Goal: Task Accomplishment & Management: Manage account settings

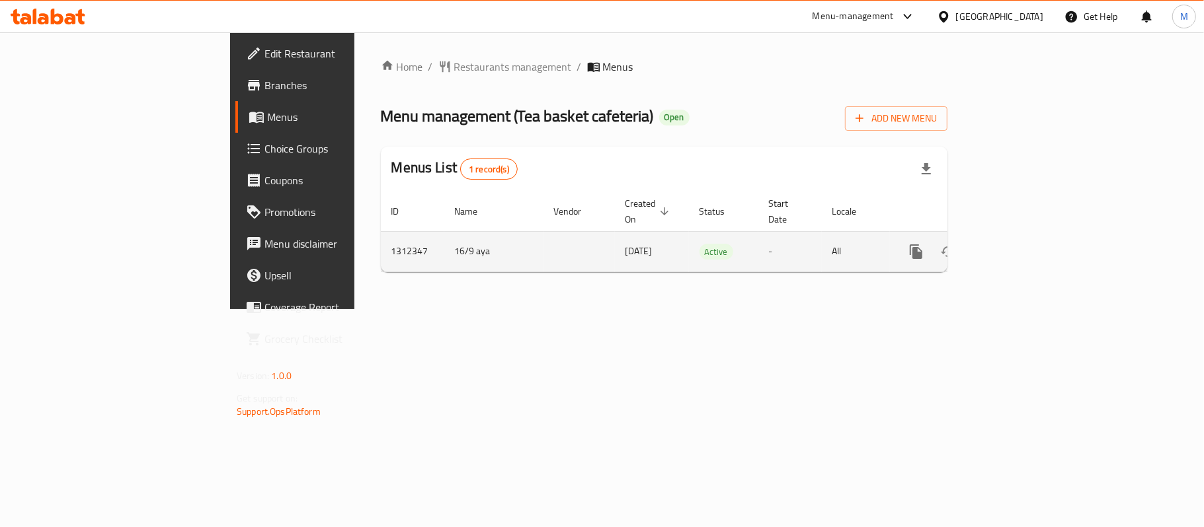
click at [1019, 244] on icon "enhanced table" at bounding box center [1011, 252] width 16 height 16
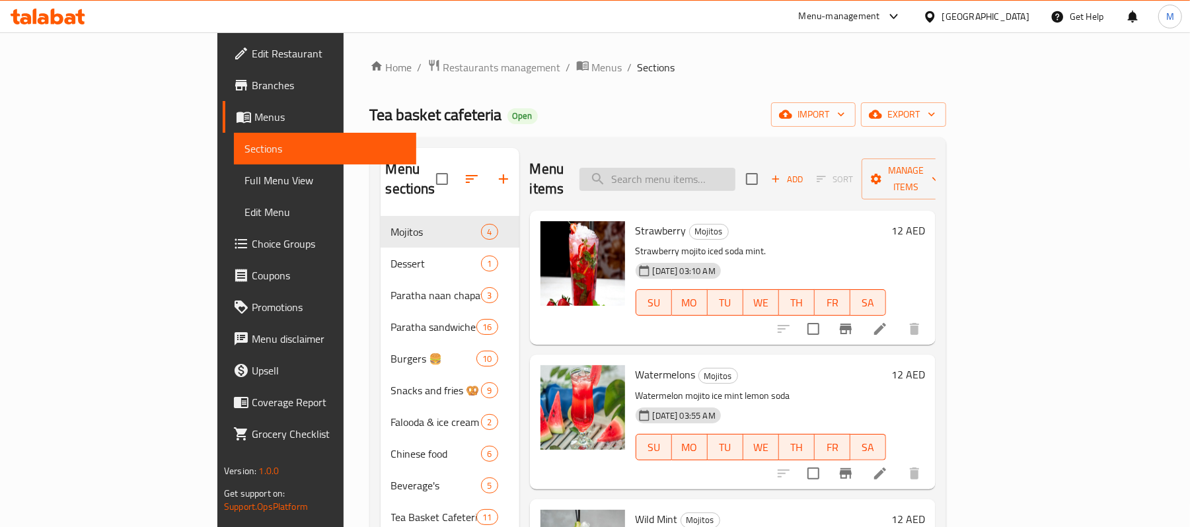
click at [699, 171] on input "search" at bounding box center [658, 179] width 156 height 23
paste input "Chicken Garlic"
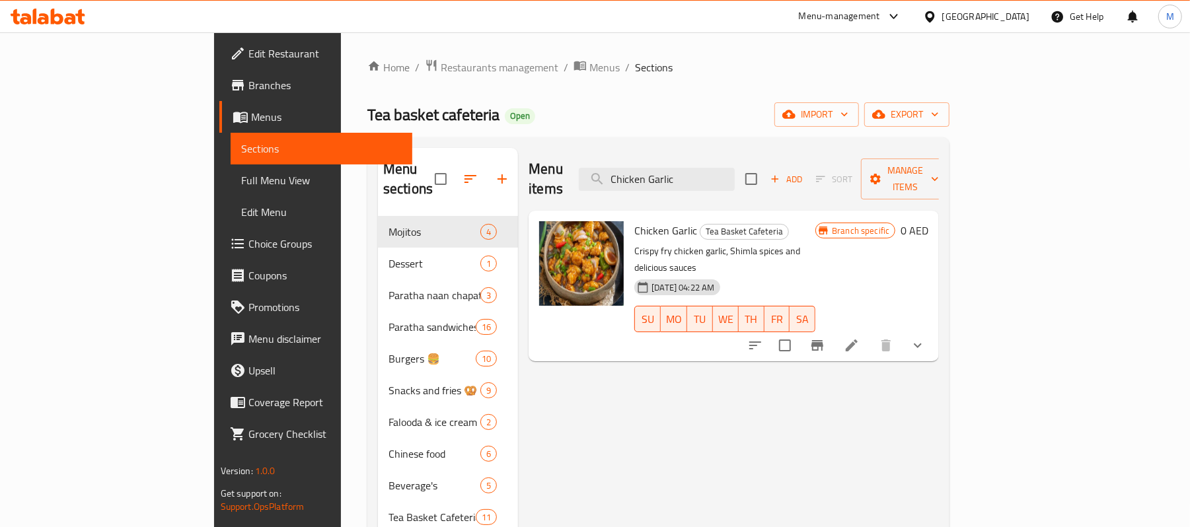
type input "Chicken Garlic"
click at [871, 334] on li at bounding box center [852, 346] width 37 height 24
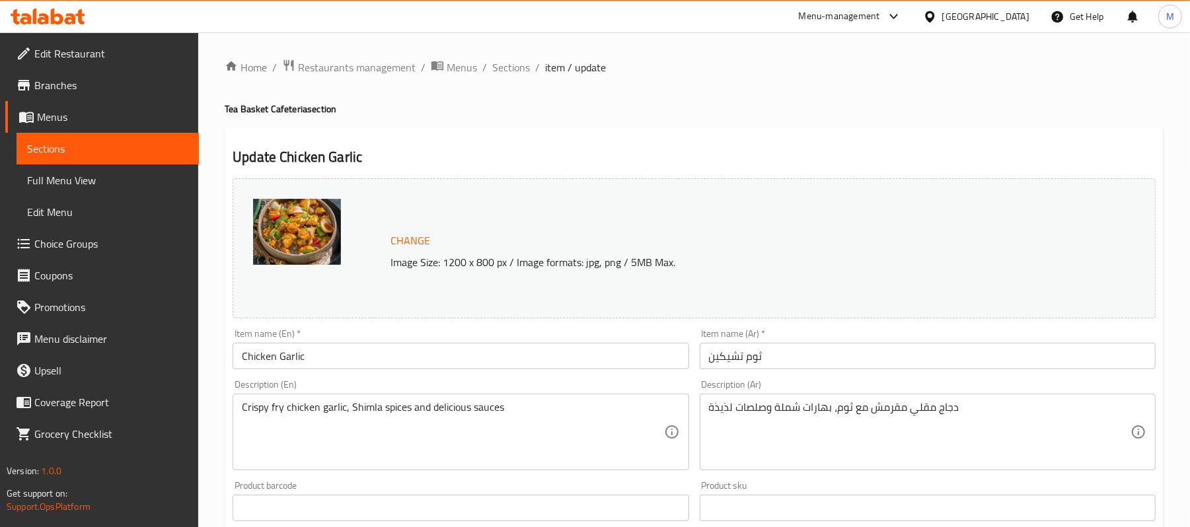
scroll to position [456, 0]
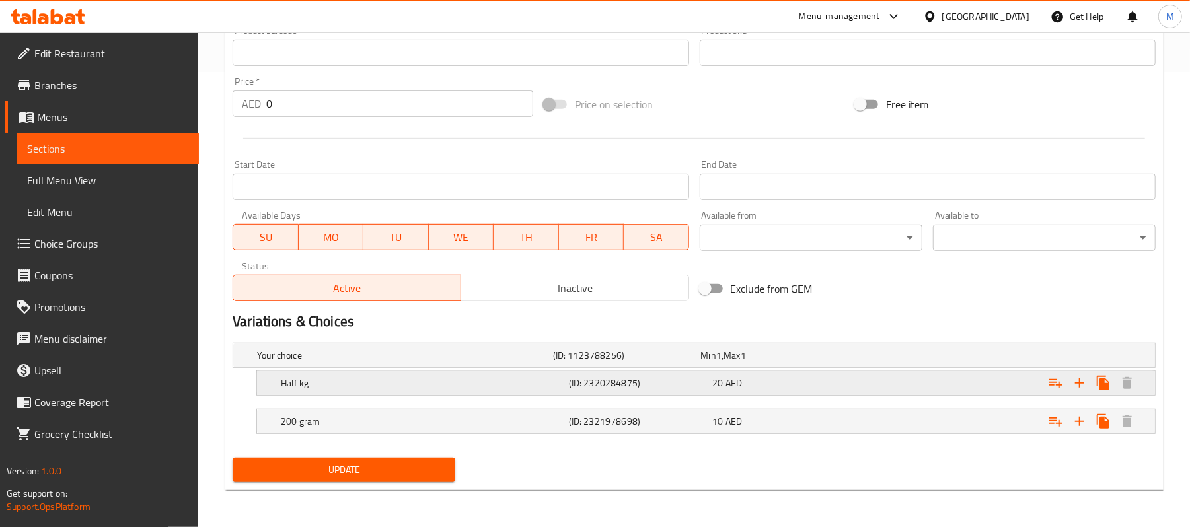
click at [394, 381] on h5 "Half kg" at bounding box center [422, 383] width 283 height 13
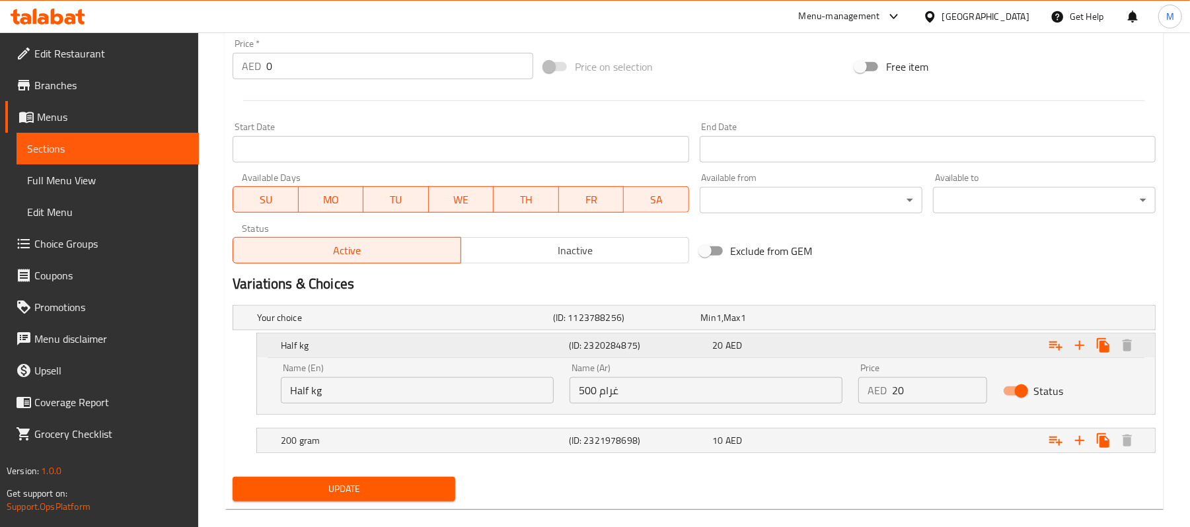
scroll to position [514, 0]
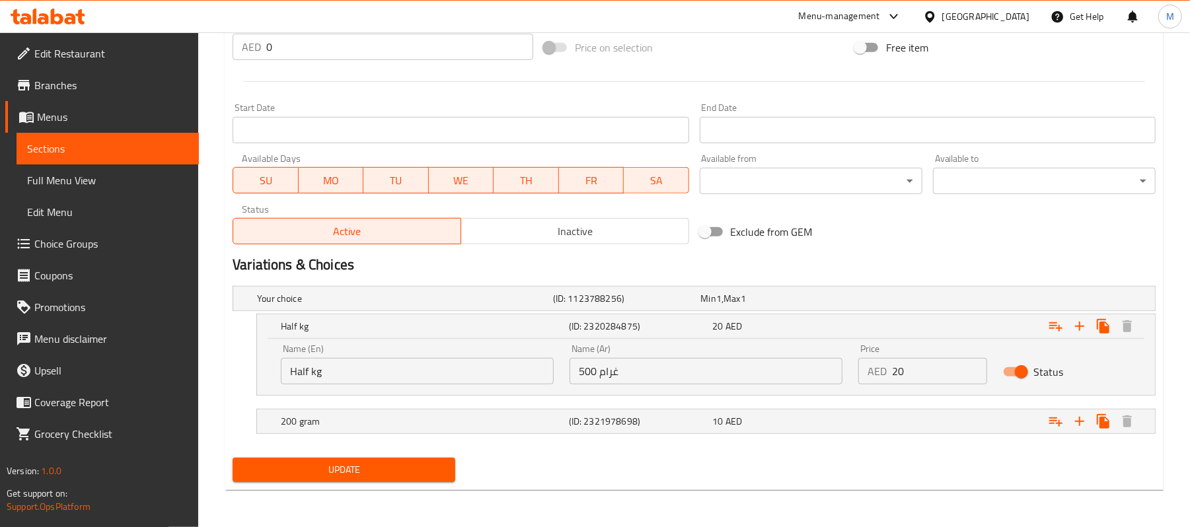
click at [594, 370] on input "500 غرام" at bounding box center [706, 371] width 273 height 26
type input "نصف كيلو"
click at [516, 424] on h5 "200 gram" at bounding box center [422, 421] width 283 height 13
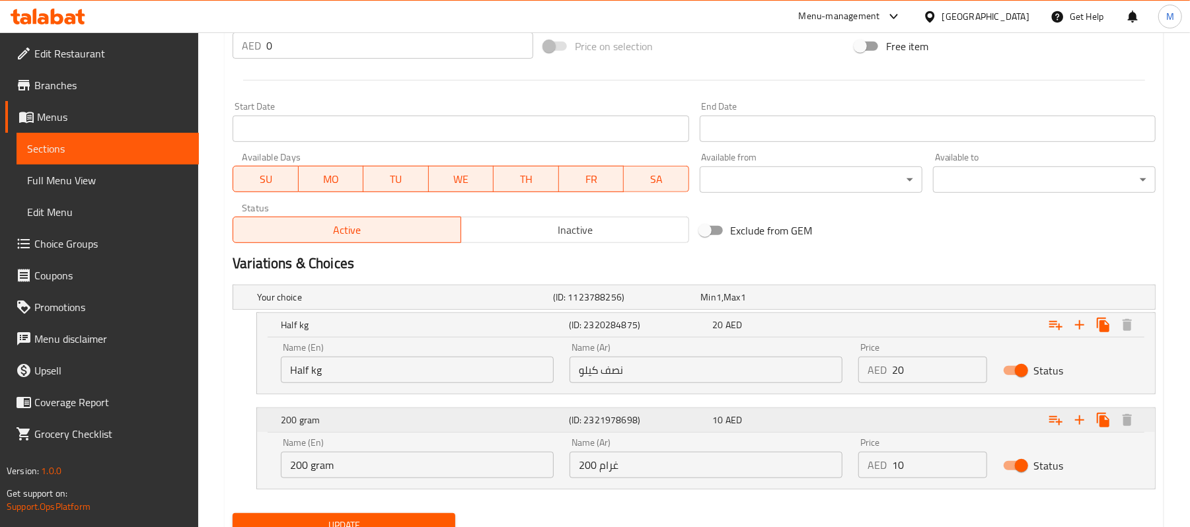
scroll to position [570, 0]
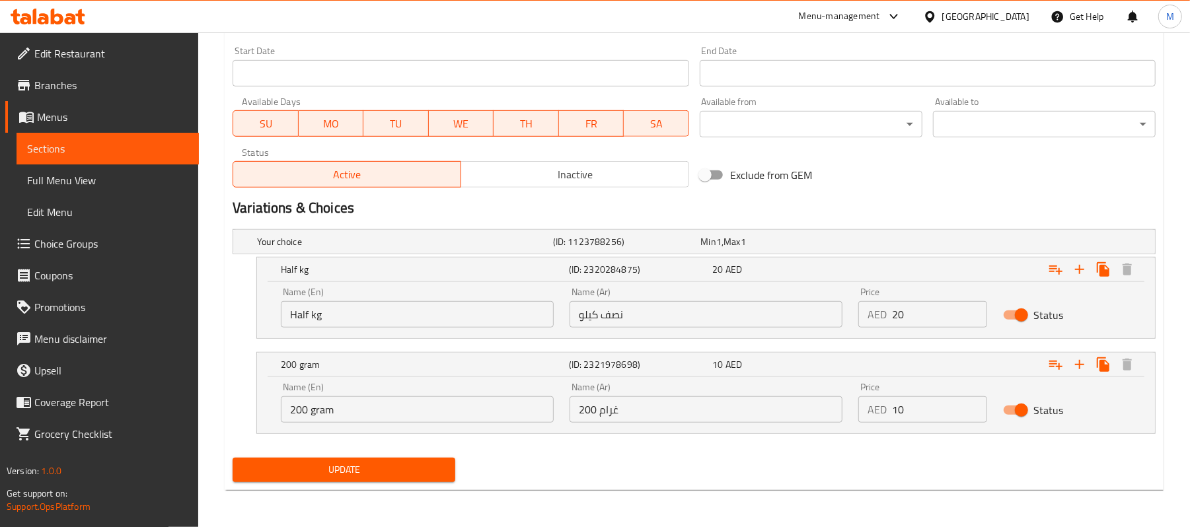
click at [305, 473] on span "Update" at bounding box center [344, 470] width 202 height 17
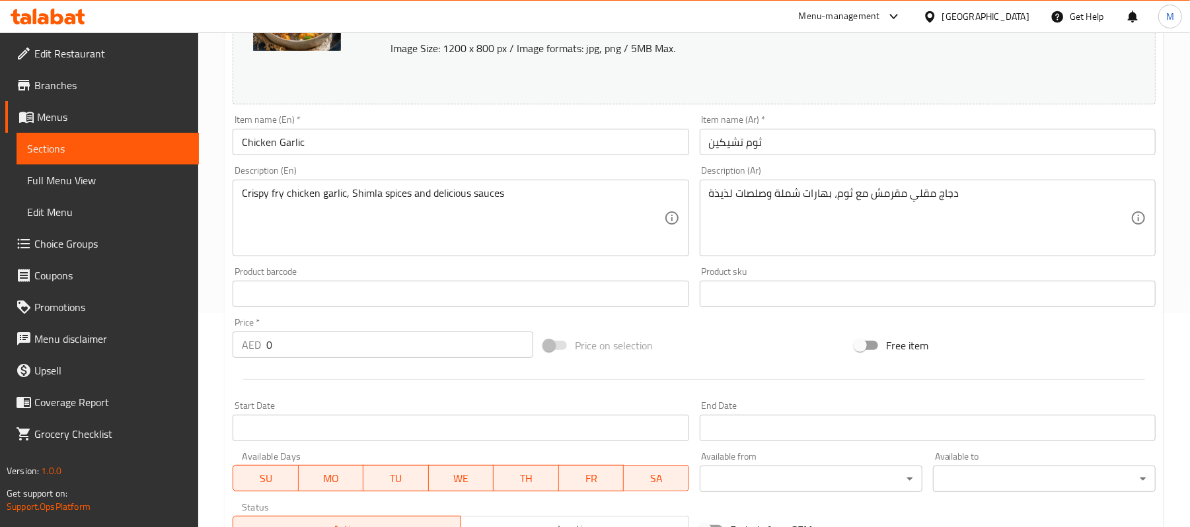
scroll to position [456, 0]
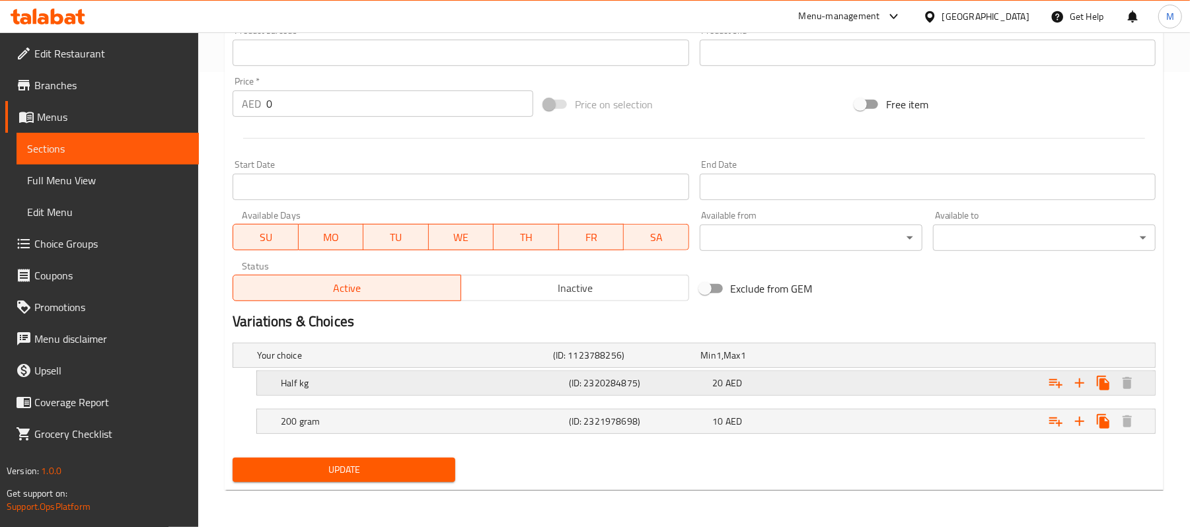
click at [449, 381] on h5 "Half kg" at bounding box center [422, 383] width 283 height 13
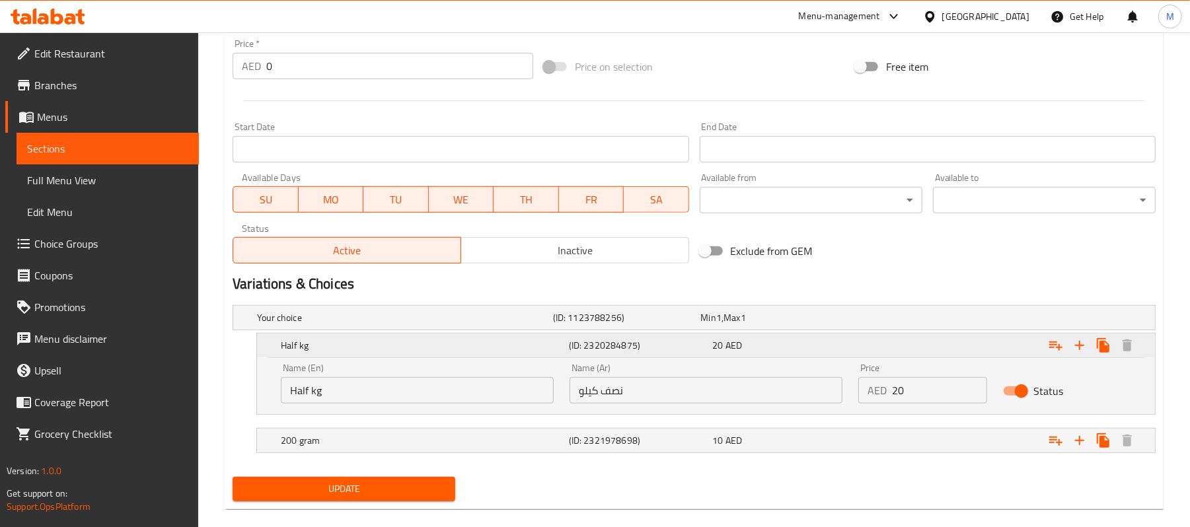
scroll to position [514, 0]
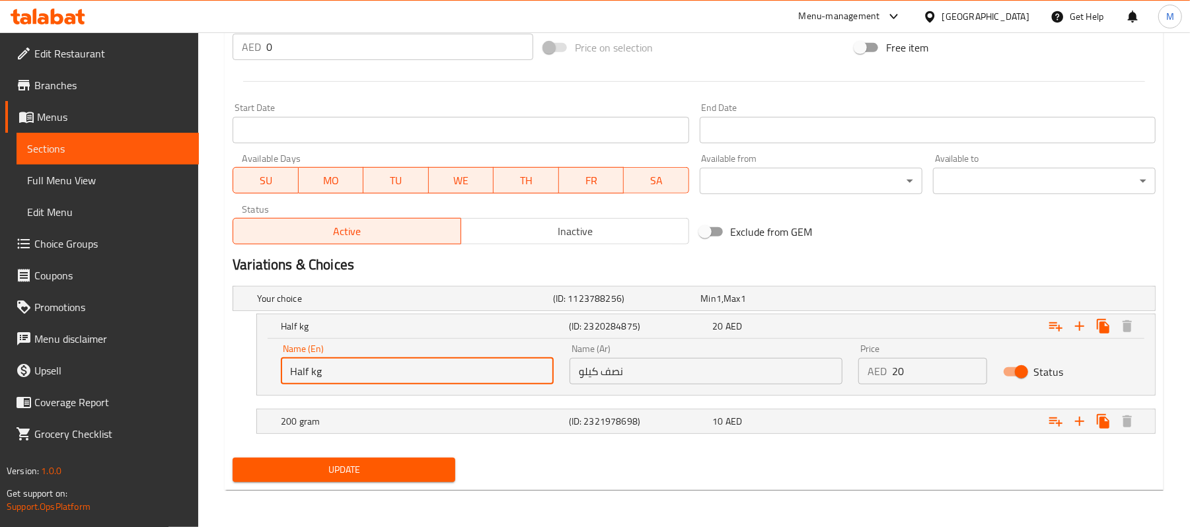
click at [313, 373] on input "Half kg" at bounding box center [417, 371] width 273 height 26
click at [334, 416] on h5 "200 gram" at bounding box center [422, 421] width 283 height 13
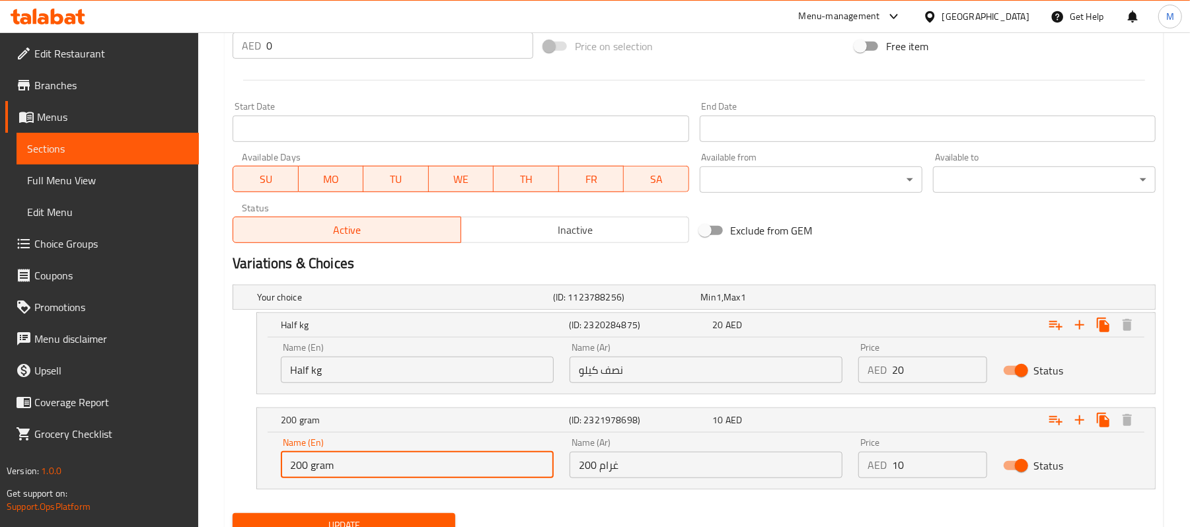
click at [319, 464] on input "200 gram" at bounding box center [417, 465] width 273 height 26
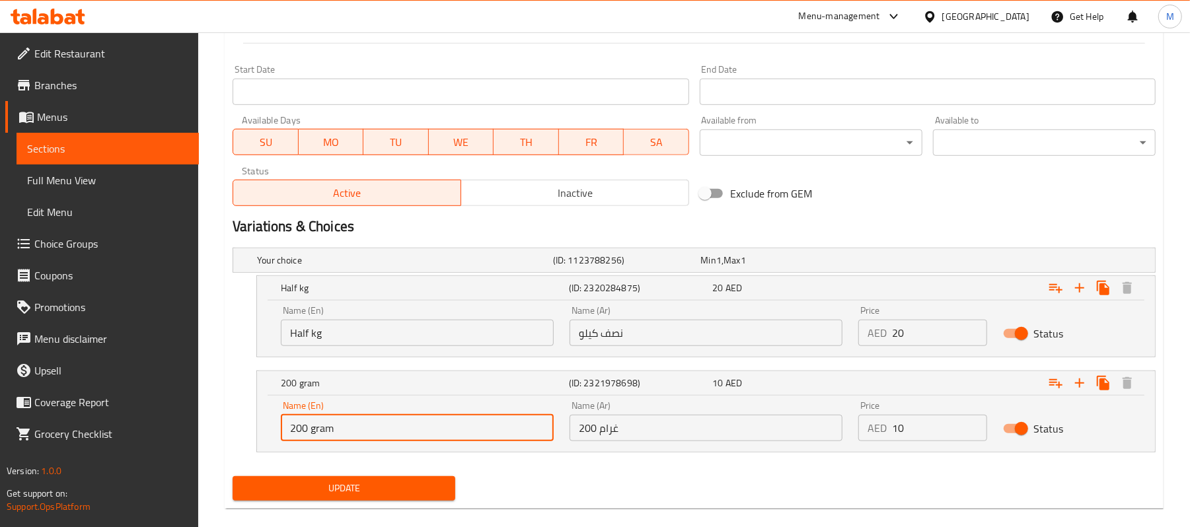
scroll to position [570, 0]
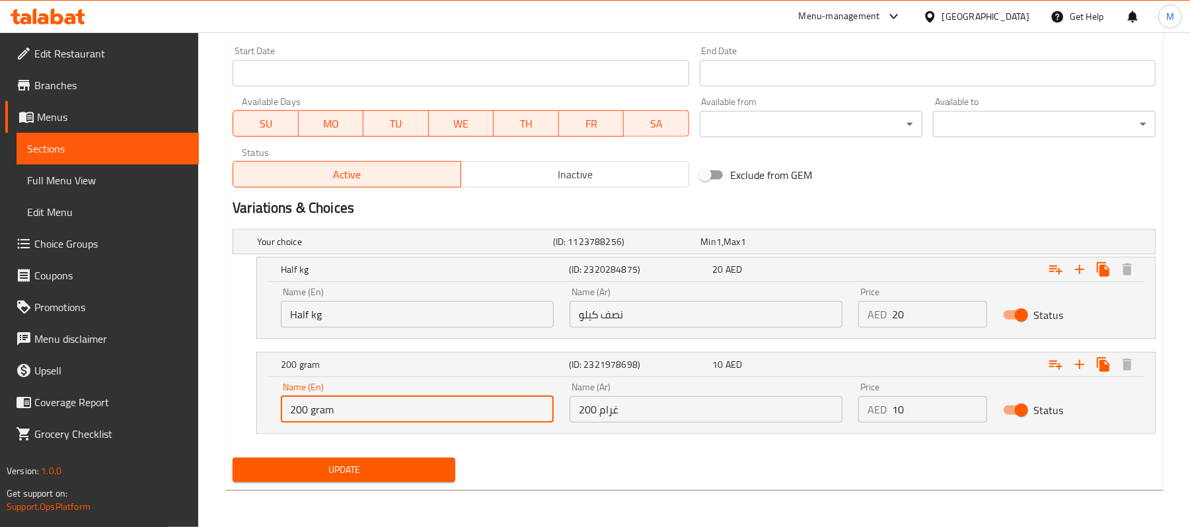
click at [378, 469] on span "Update" at bounding box center [344, 470] width 202 height 17
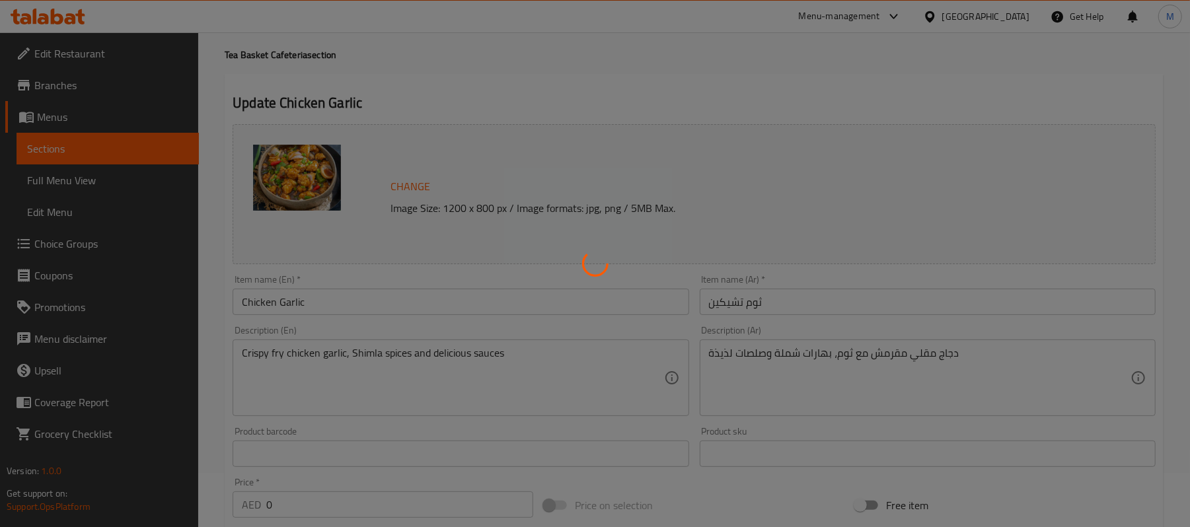
scroll to position [0, 0]
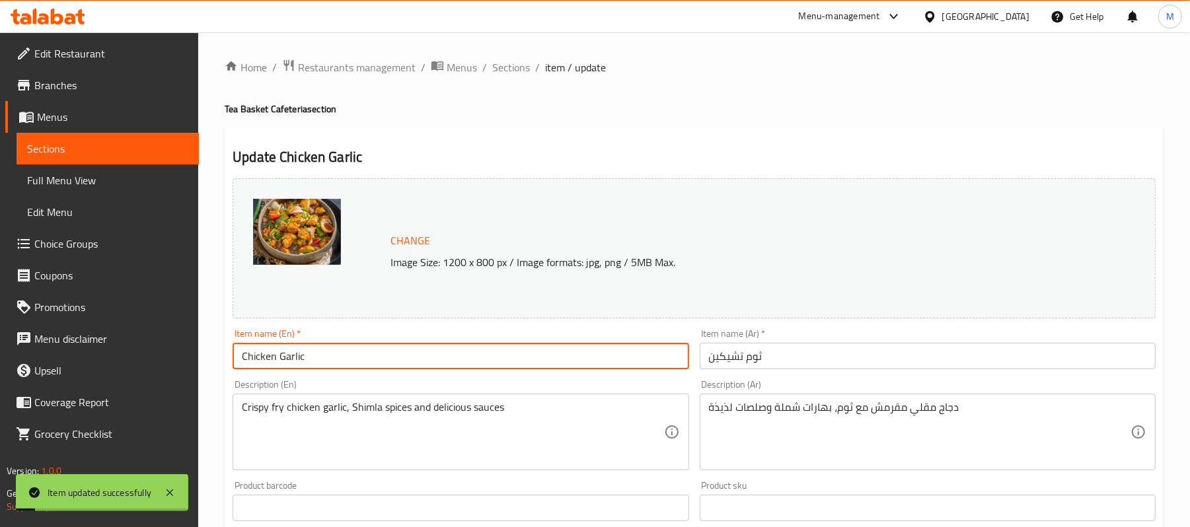
click at [315, 357] on input "Chicken Garlic" at bounding box center [461, 356] width 456 height 26
click at [38, 185] on span "Full Menu View" at bounding box center [107, 181] width 161 height 16
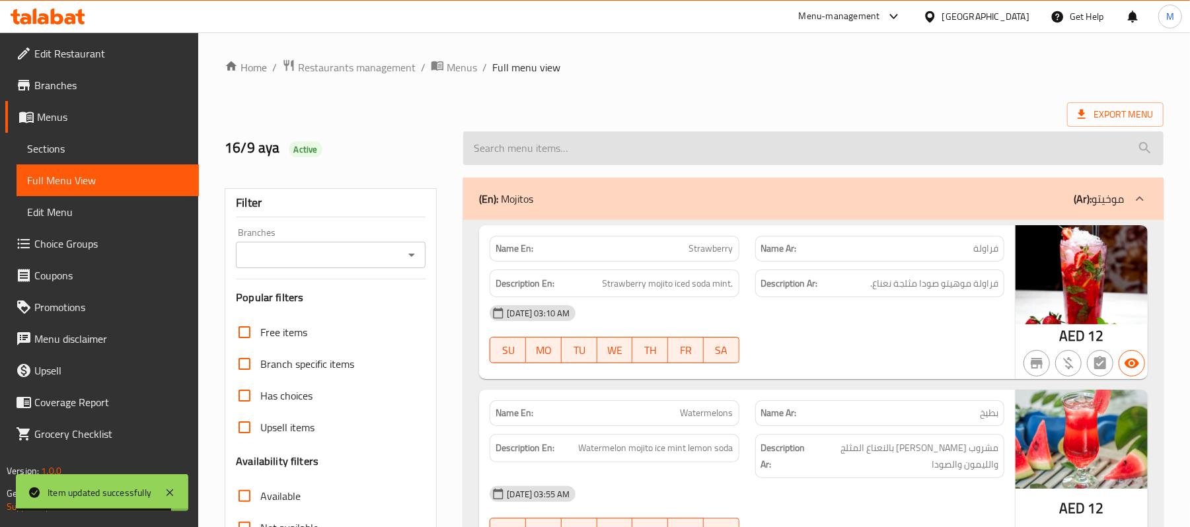
click at [839, 147] on input "search" at bounding box center [813, 149] width 701 height 34
paste input "Chicken Garlic"
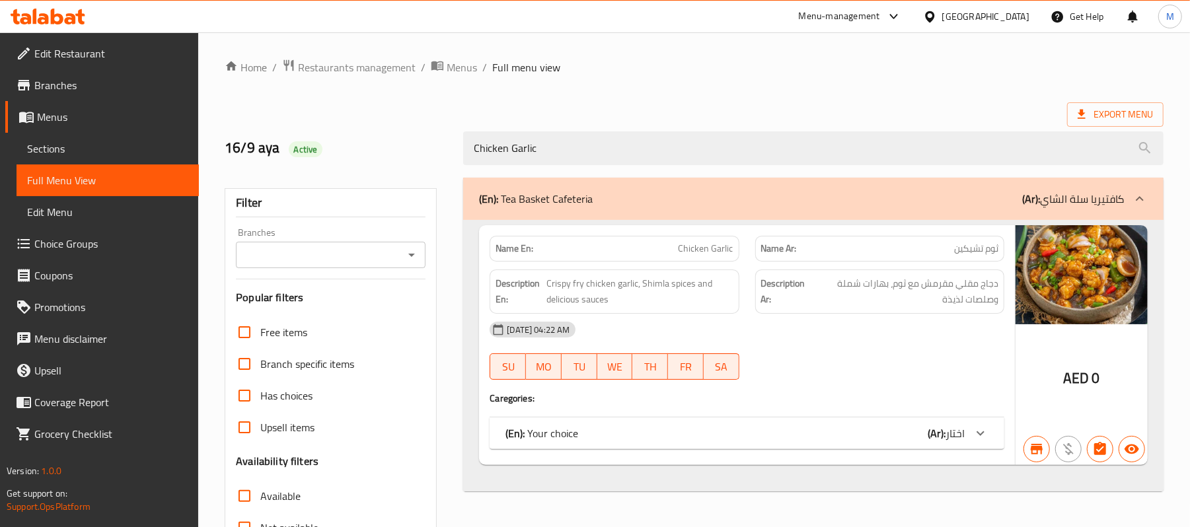
type input "Chicken Garlic"
click at [865, 431] on div "(En): Your choice (Ar): اختار" at bounding box center [735, 434] width 459 height 16
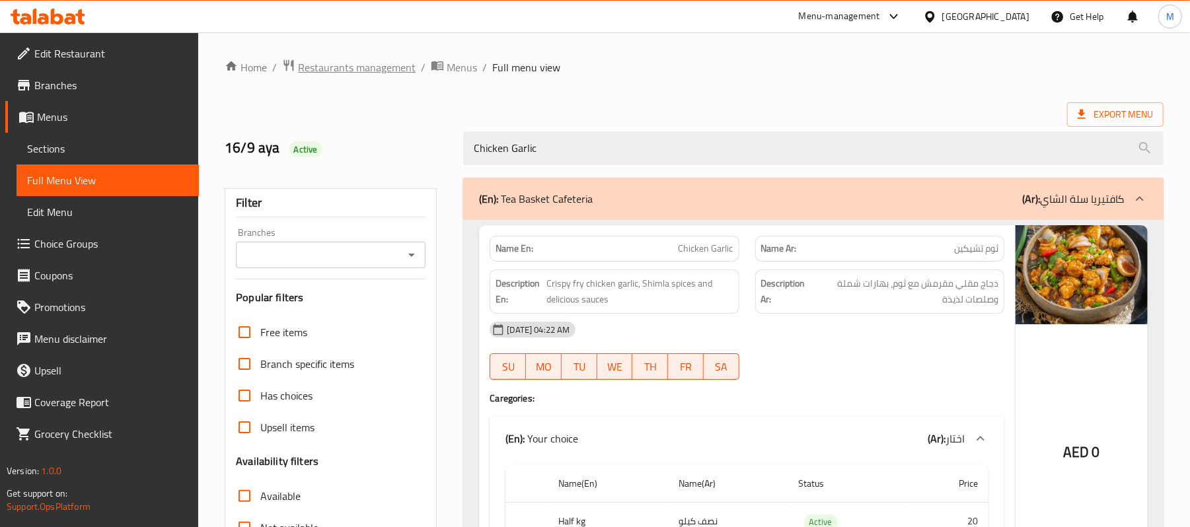
click at [337, 61] on span "Restaurants management" at bounding box center [357, 67] width 118 height 16
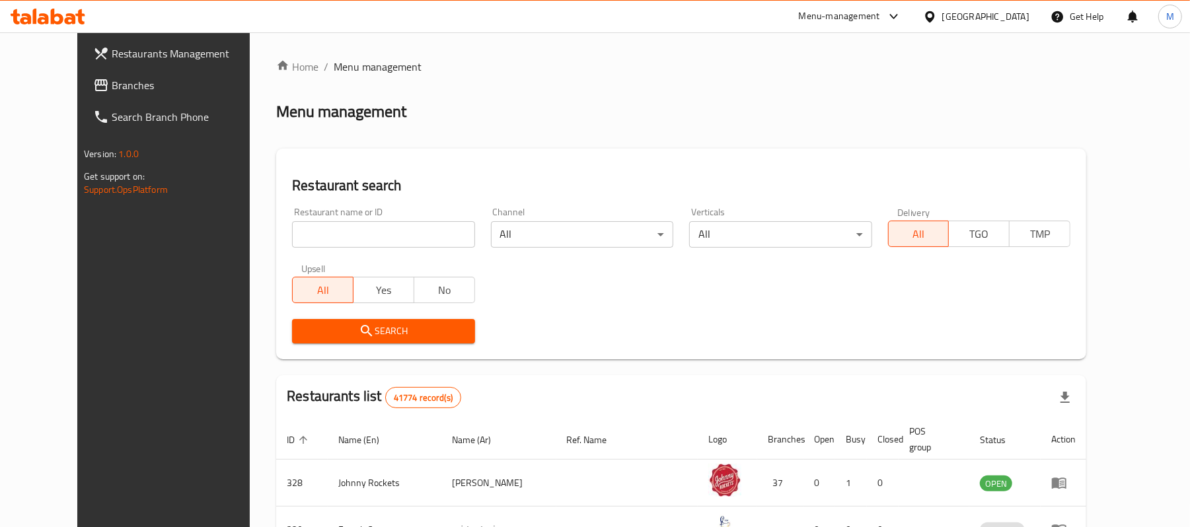
click at [112, 86] on span "Branches" at bounding box center [189, 85] width 154 height 16
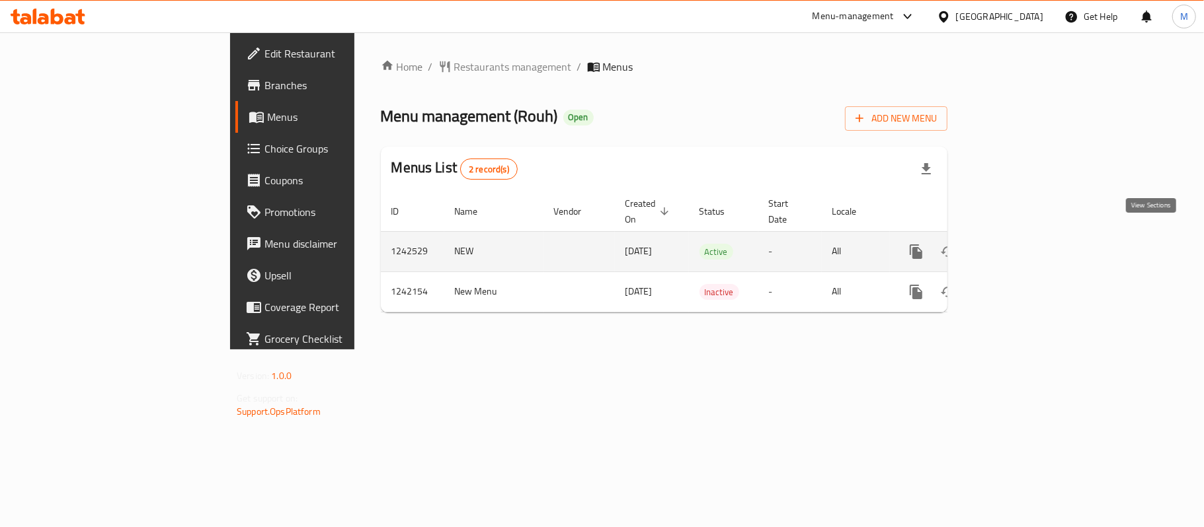
click at [1027, 236] on link "enhanced table" at bounding box center [1011, 252] width 32 height 32
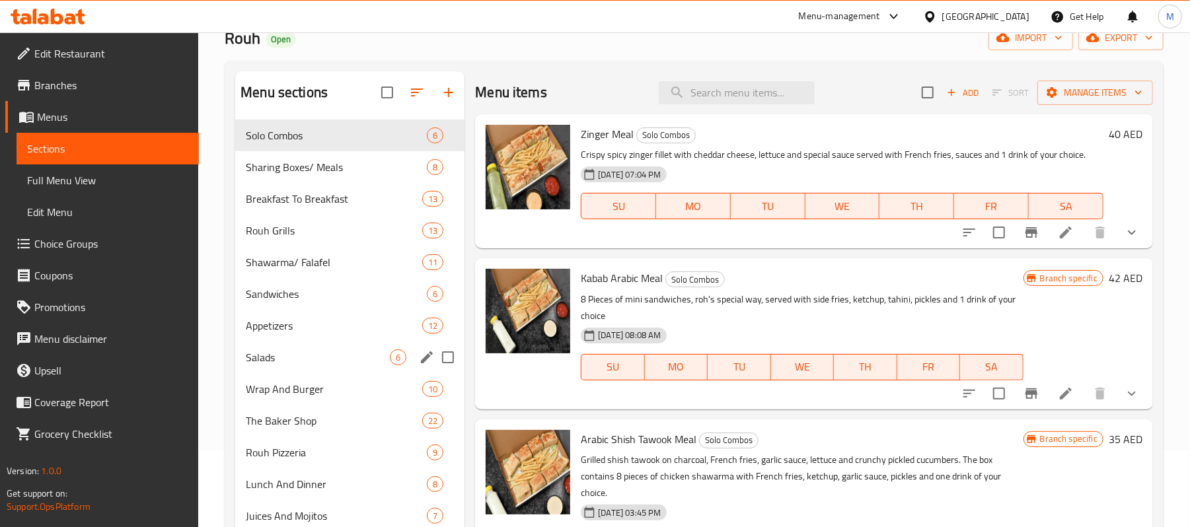
scroll to position [75, 0]
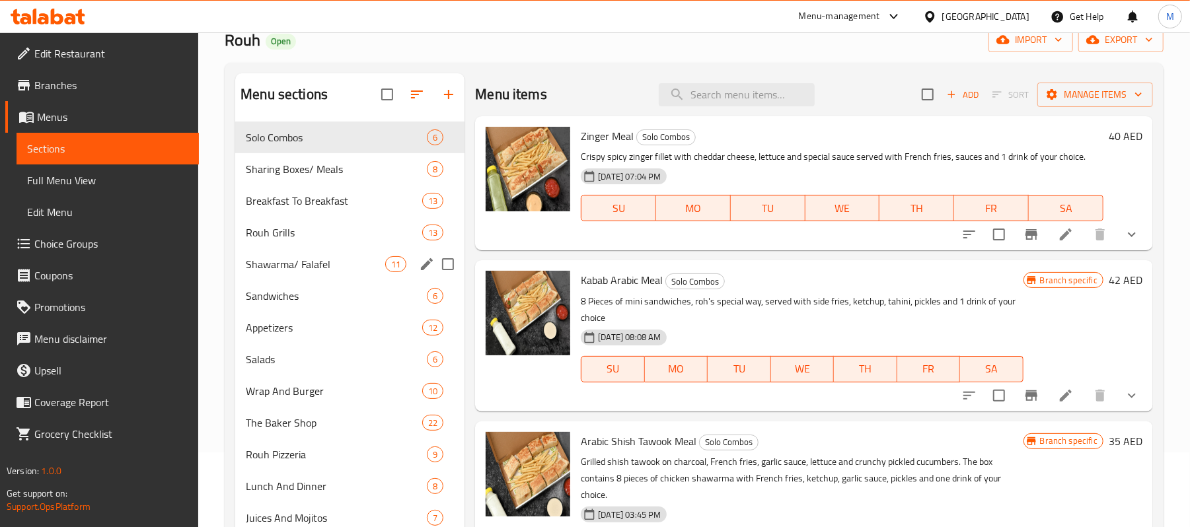
click at [288, 268] on span "Shawarma/ Falafel" at bounding box center [315, 264] width 139 height 16
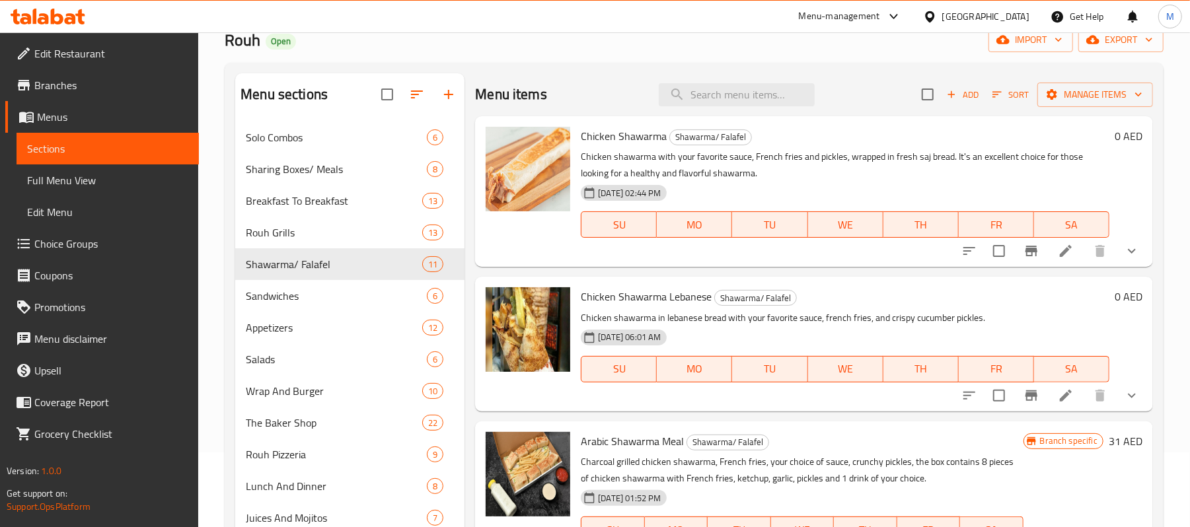
scroll to position [88, 0]
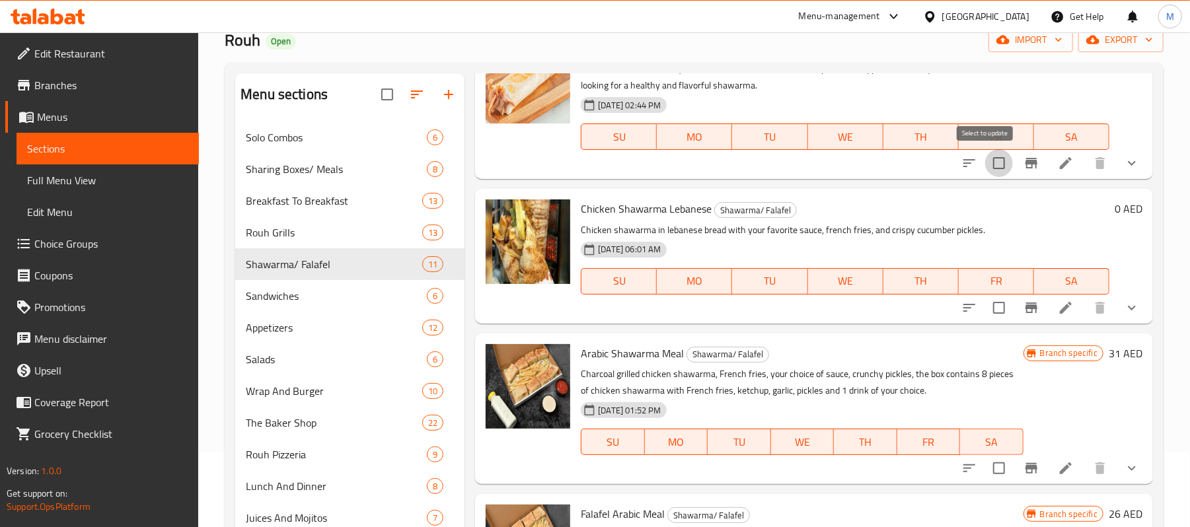
click at [986, 164] on input "checkbox" at bounding box center [1000, 163] width 28 height 28
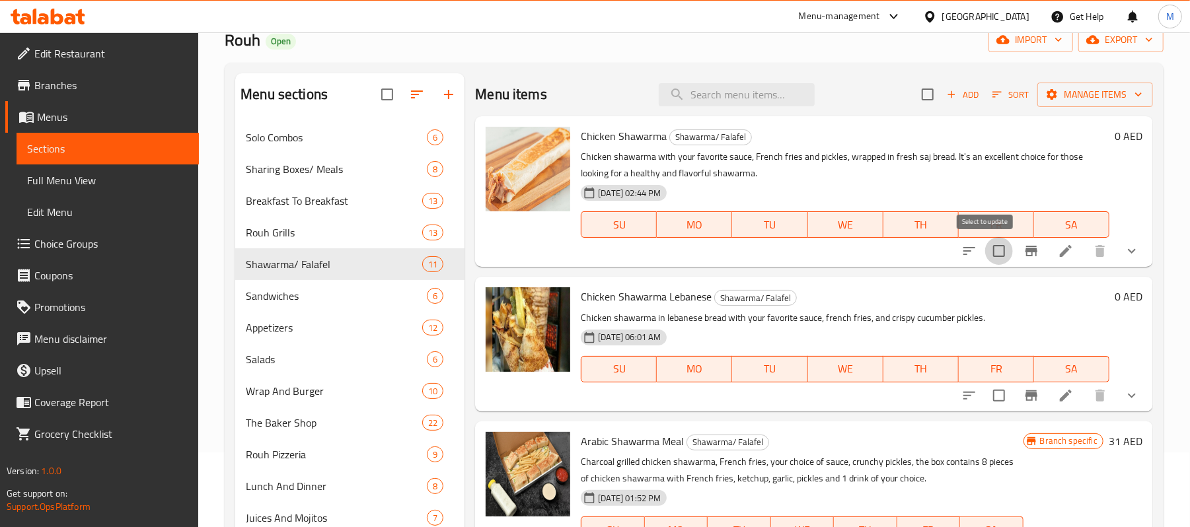
click at [988, 254] on input "checkbox" at bounding box center [1000, 251] width 28 height 28
checkbox input "true"
click at [995, 395] on input "checkbox" at bounding box center [1000, 396] width 28 height 28
checkbox input "true"
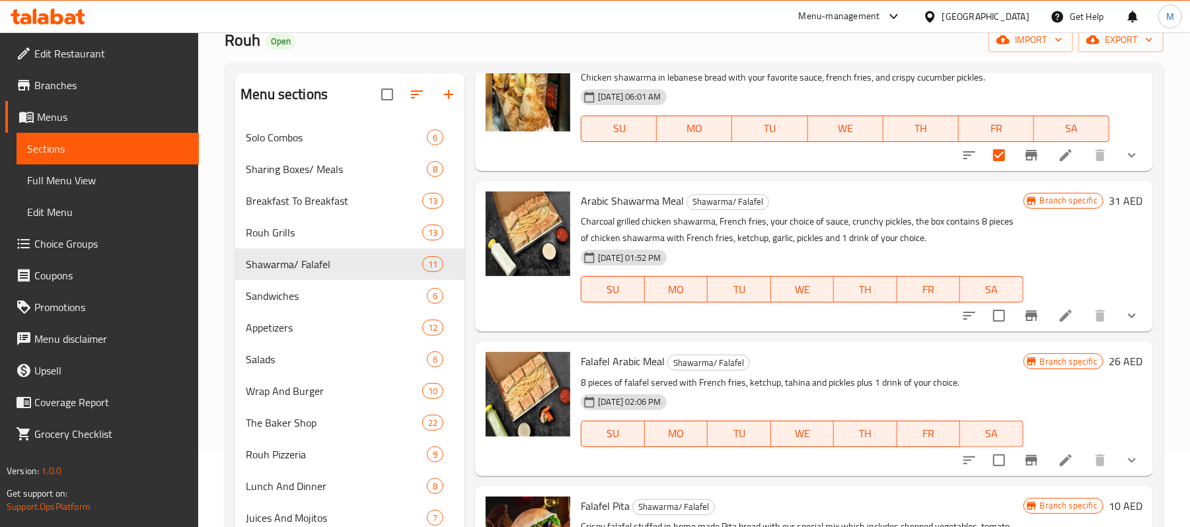
scroll to position [264, 0]
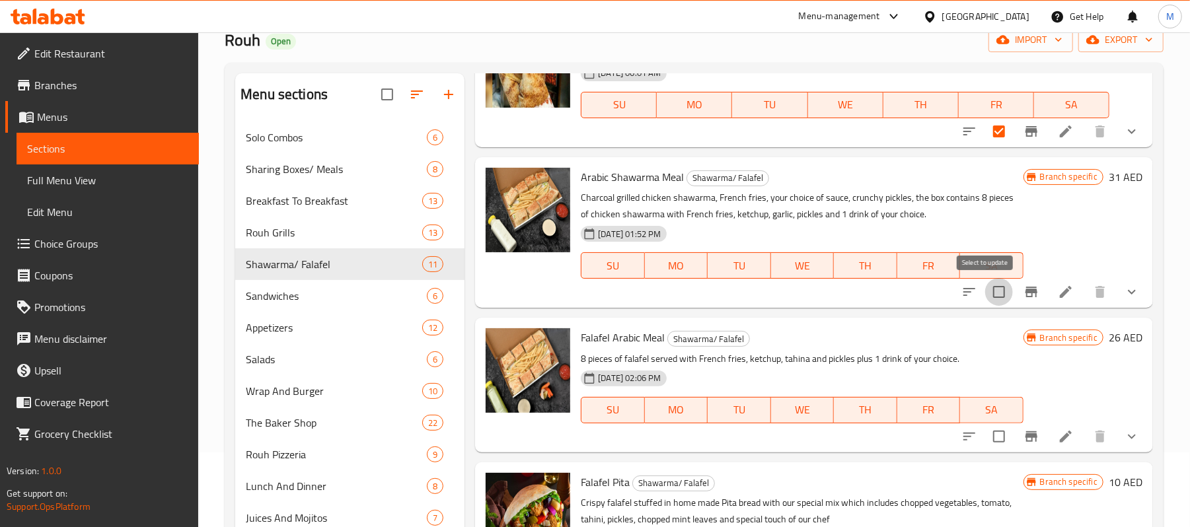
click at [986, 295] on input "checkbox" at bounding box center [1000, 292] width 28 height 28
checkbox input "true"
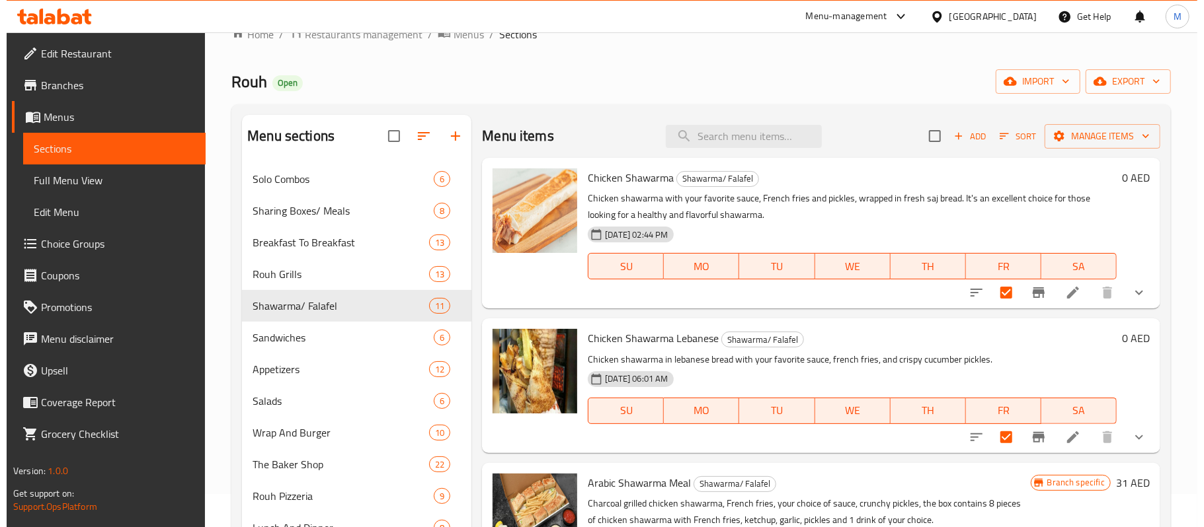
scroll to position [0, 0]
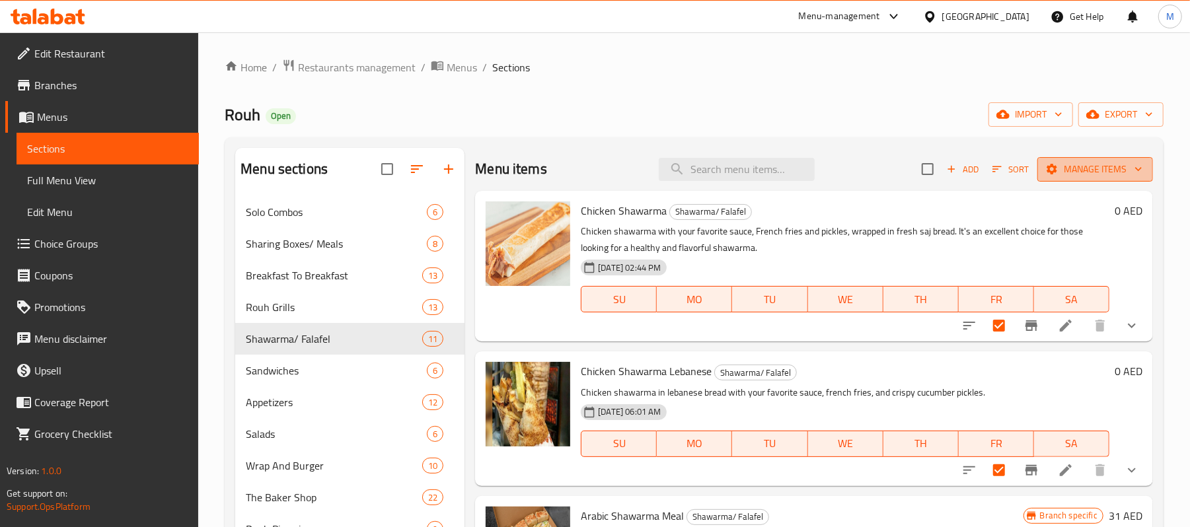
click at [1091, 159] on button "Manage items" at bounding box center [1096, 169] width 116 height 24
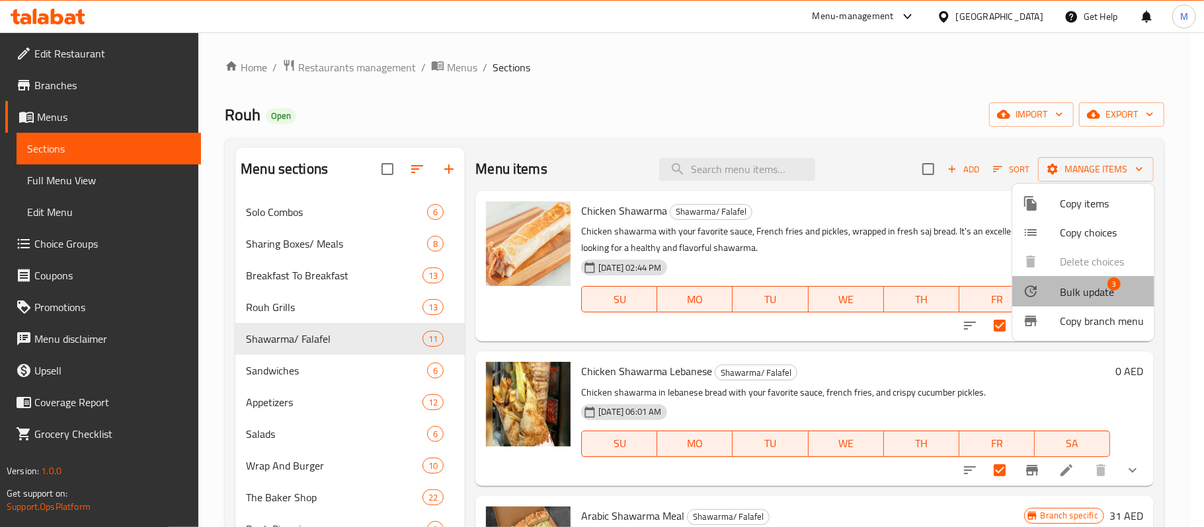
click at [1085, 297] on span "Bulk update" at bounding box center [1087, 292] width 54 height 16
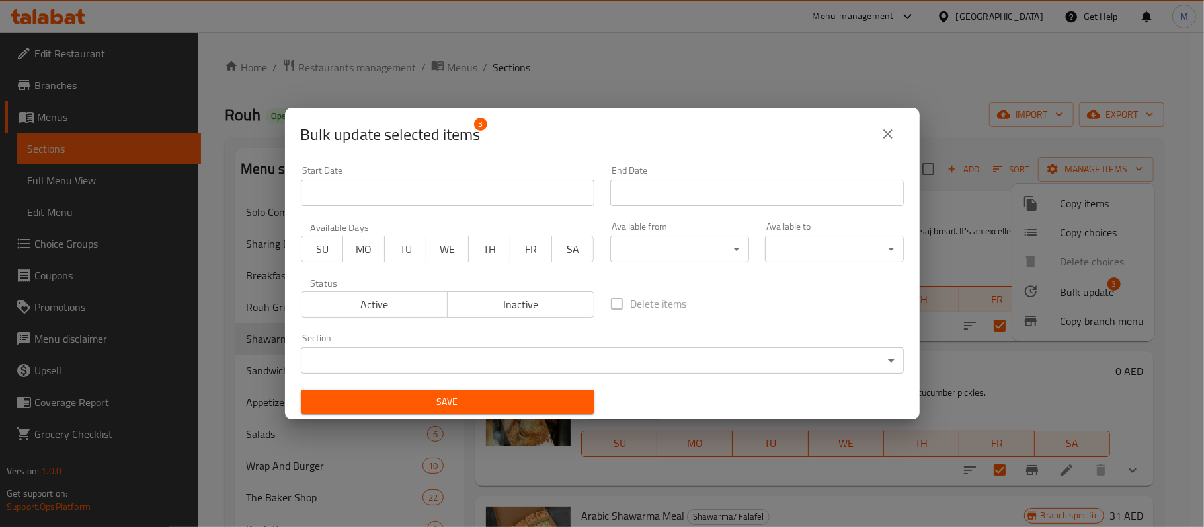
click at [654, 247] on body "​ Menu-management [GEOGRAPHIC_DATA] Get Help M Edit Restaurant Branches Menus S…" at bounding box center [602, 279] width 1204 height 495
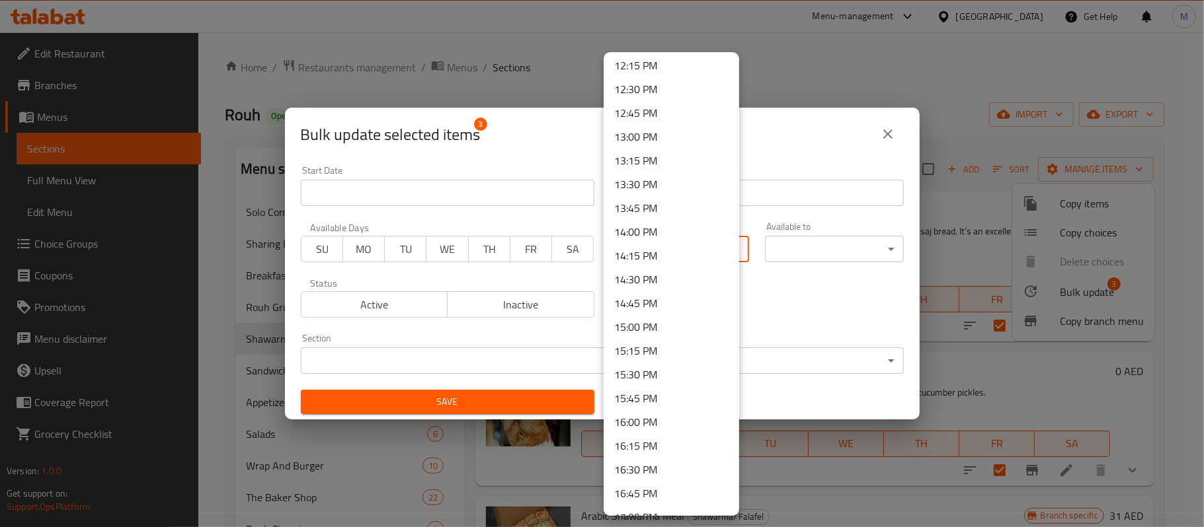
scroll to position [1145, 0]
click at [629, 159] on li "13:00 PM" at bounding box center [671, 161] width 136 height 24
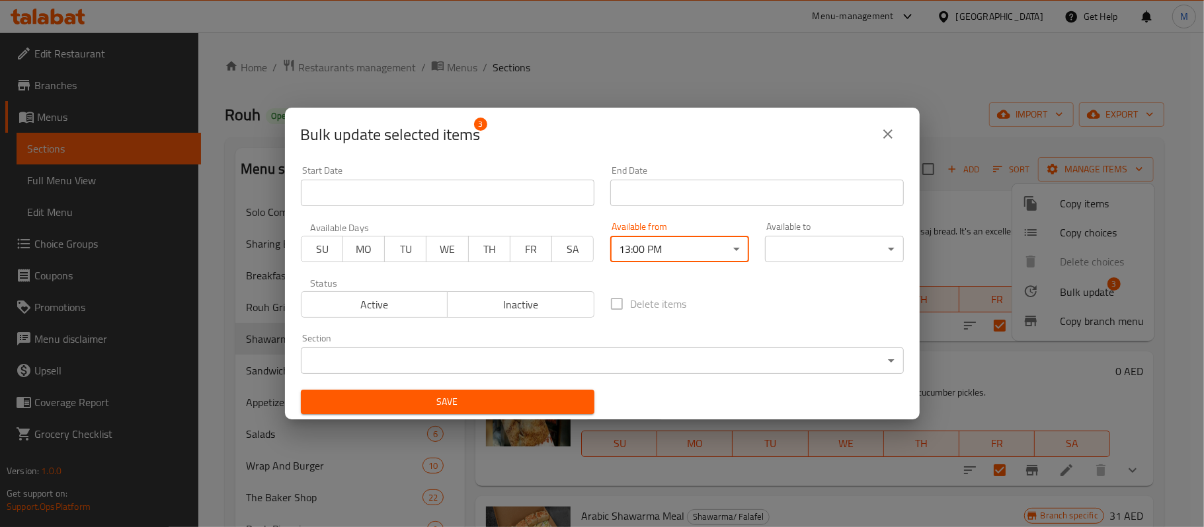
click at [832, 254] on body "​ Menu-management [GEOGRAPHIC_DATA] Get Help M Edit Restaurant Branches Menus S…" at bounding box center [602, 279] width 1204 height 495
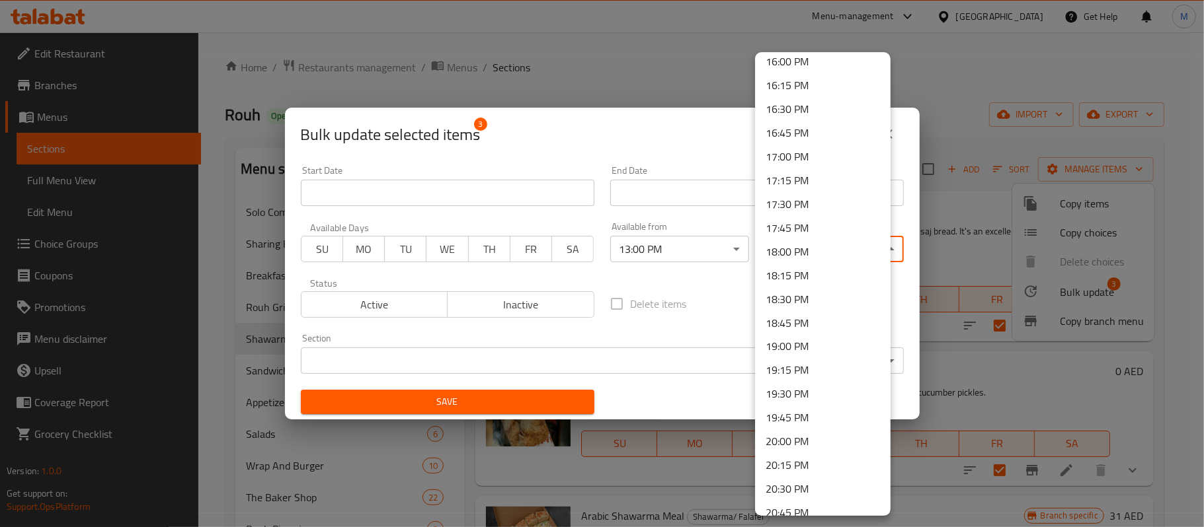
scroll to position [1502, 0]
click at [791, 185] on li "17:00 PM" at bounding box center [823, 186] width 136 height 24
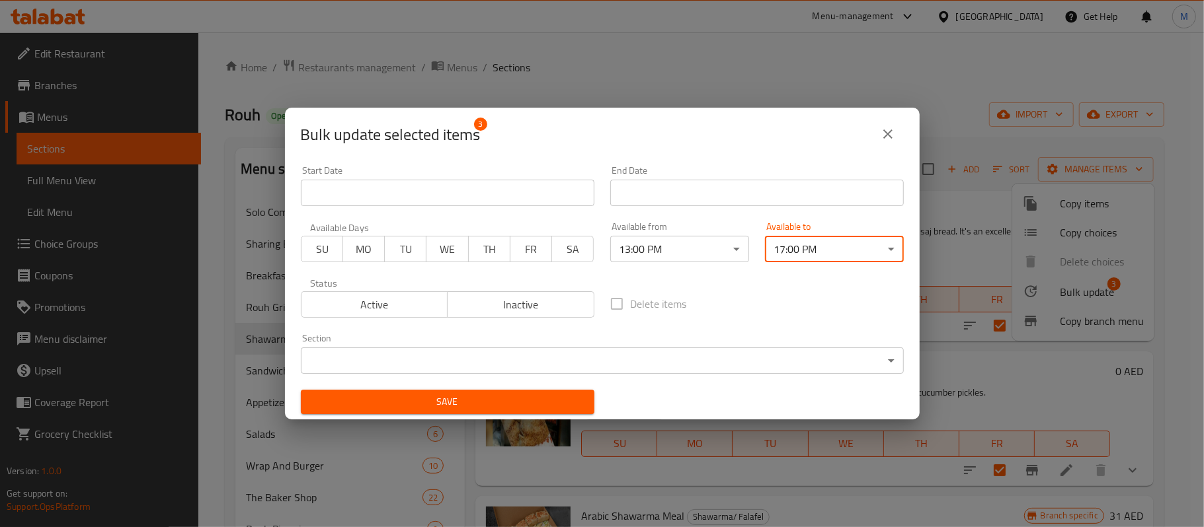
click at [815, 250] on body "​ Menu-management [GEOGRAPHIC_DATA] Get Help M Edit Restaurant Branches Menus S…" at bounding box center [602, 279] width 1204 height 495
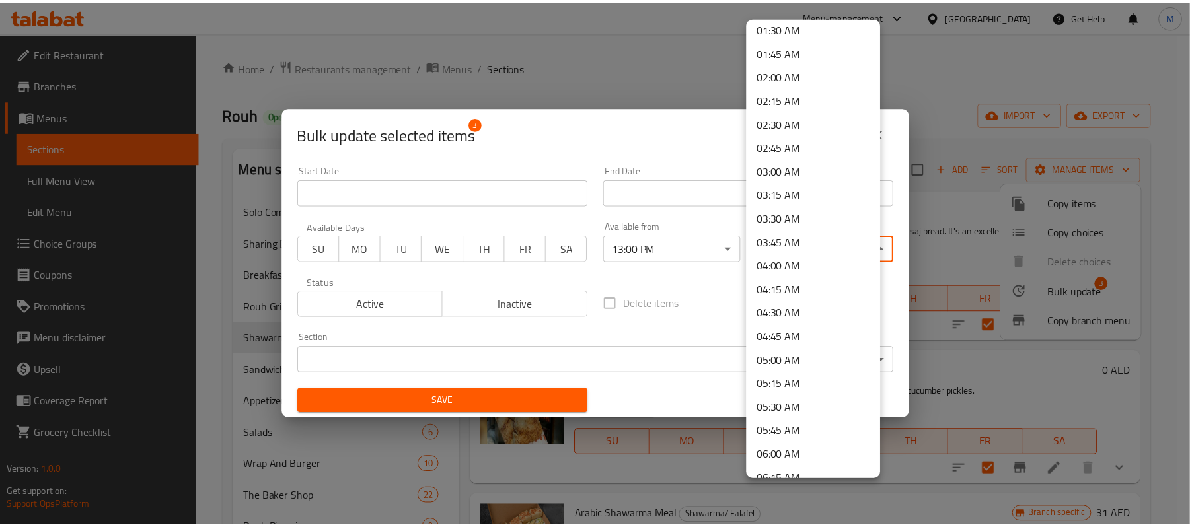
scroll to position [176, 0]
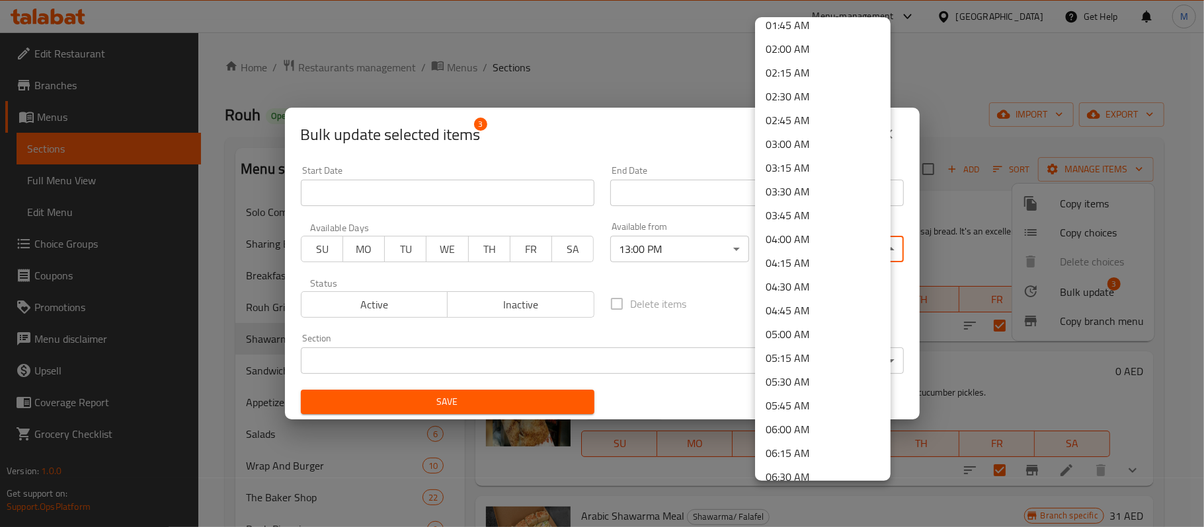
click at [806, 334] on li "05:00 AM" at bounding box center [823, 335] width 136 height 24
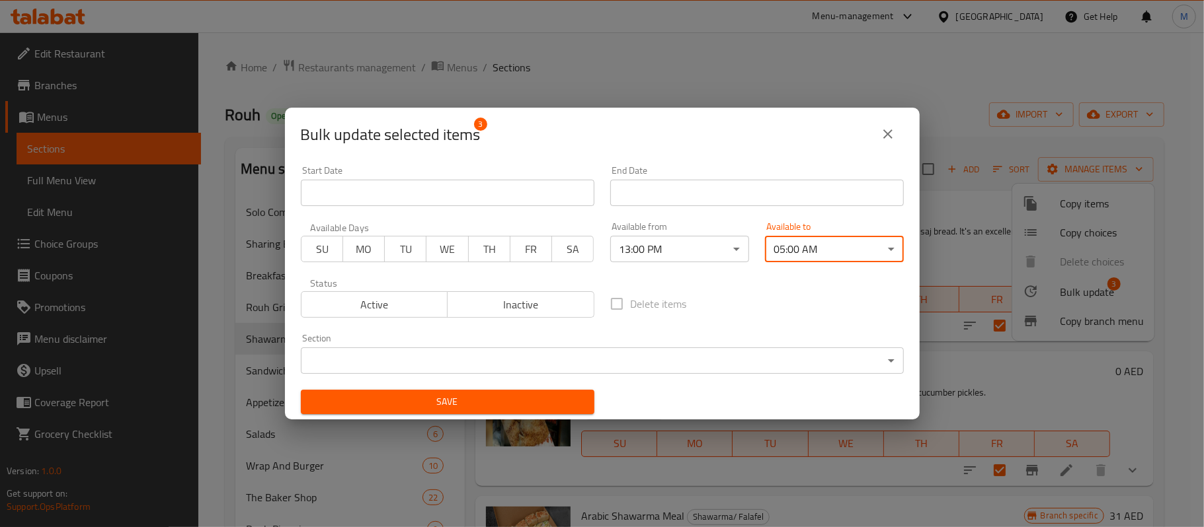
click at [538, 400] on span "Save" at bounding box center [447, 402] width 272 height 17
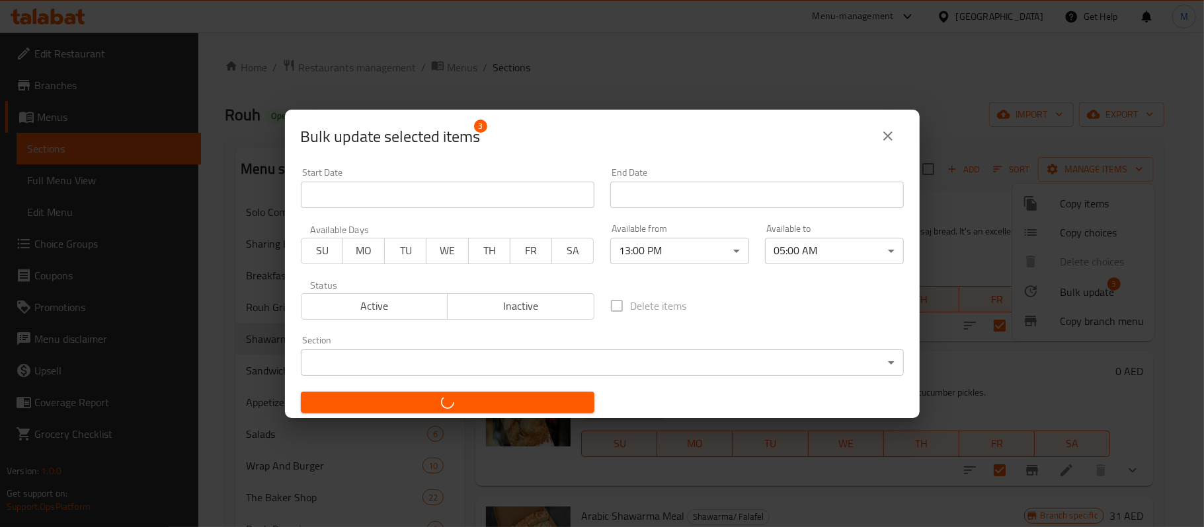
checkbox input "false"
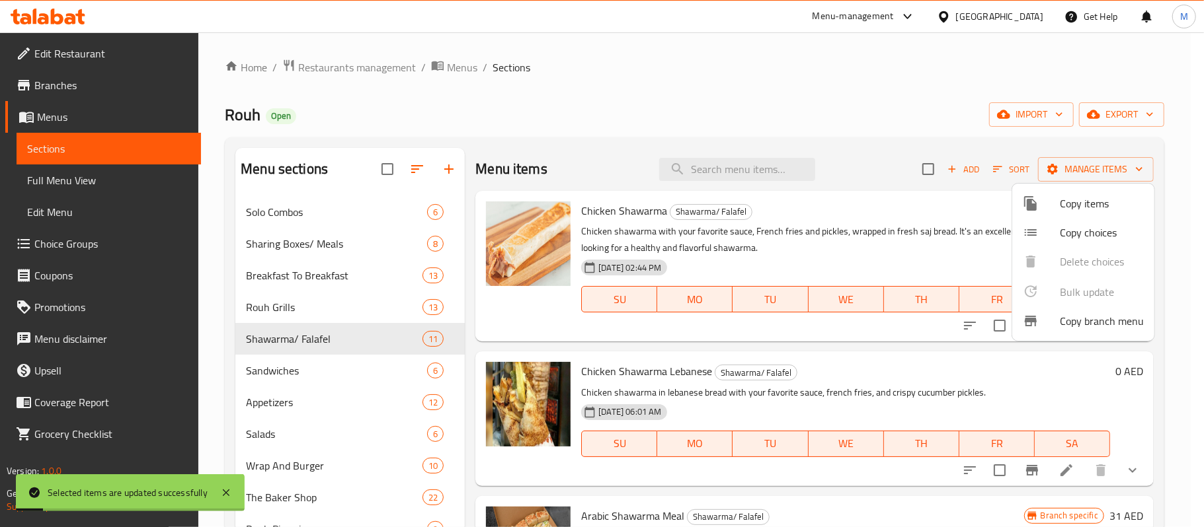
click at [911, 77] on div at bounding box center [602, 263] width 1204 height 527
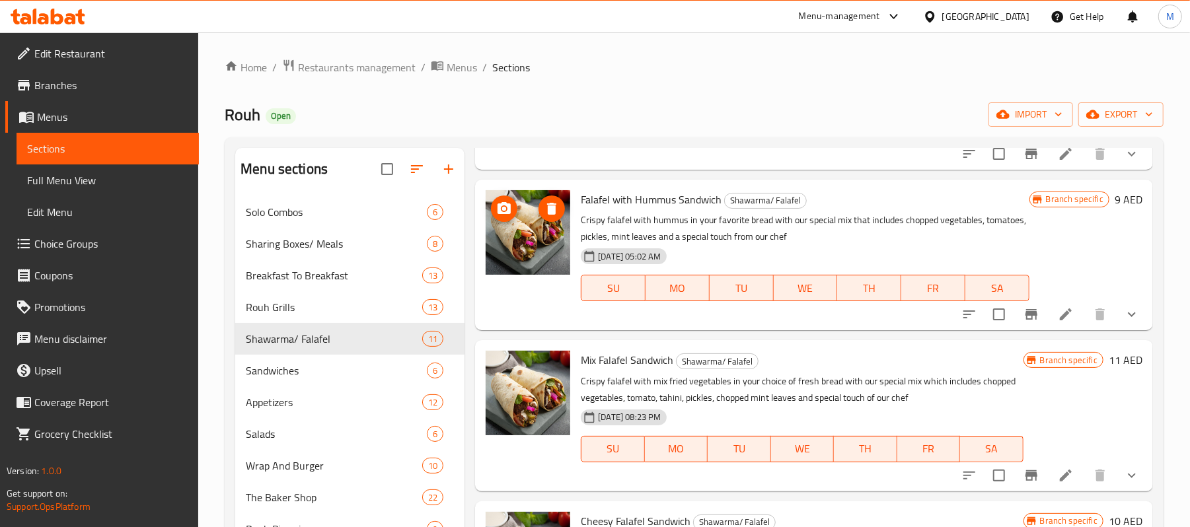
scroll to position [969, 0]
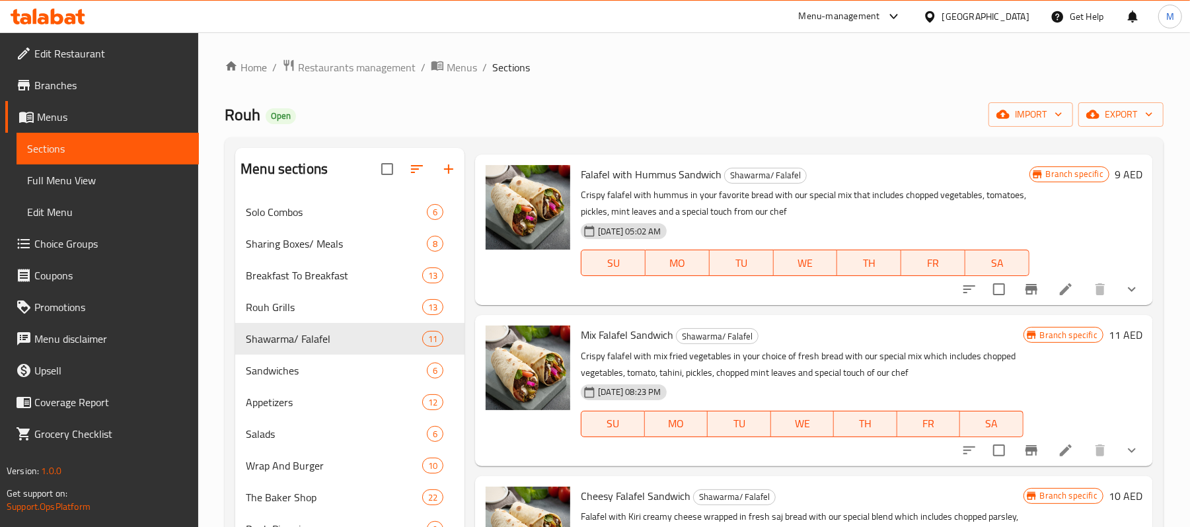
drag, startPoint x: 98, startPoint y: 173, endPoint x: 0, endPoint y: 34, distance: 169.7
click at [98, 173] on span "Full Menu View" at bounding box center [107, 181] width 161 height 16
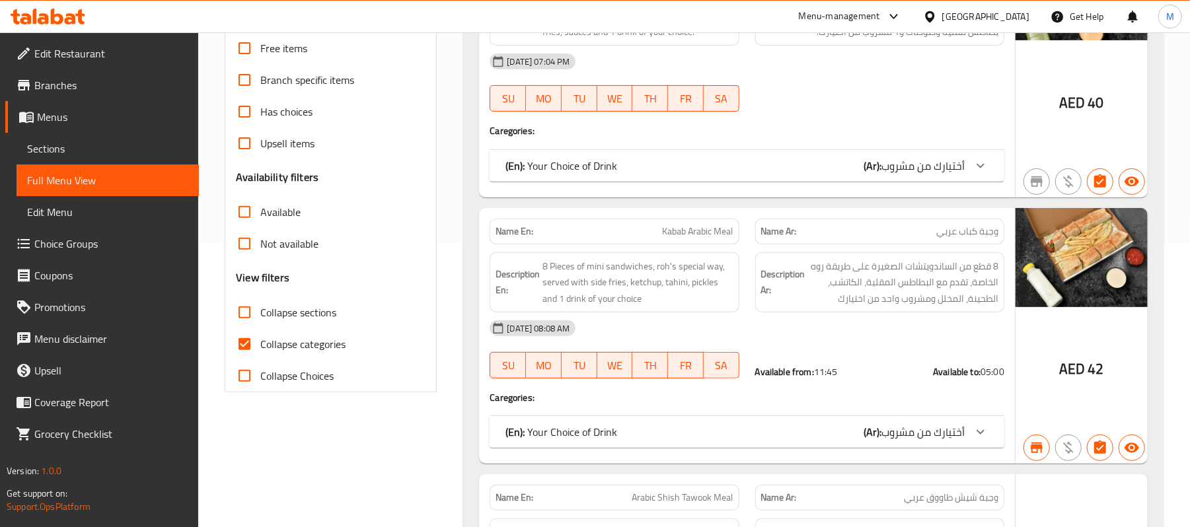
scroll to position [352, 0]
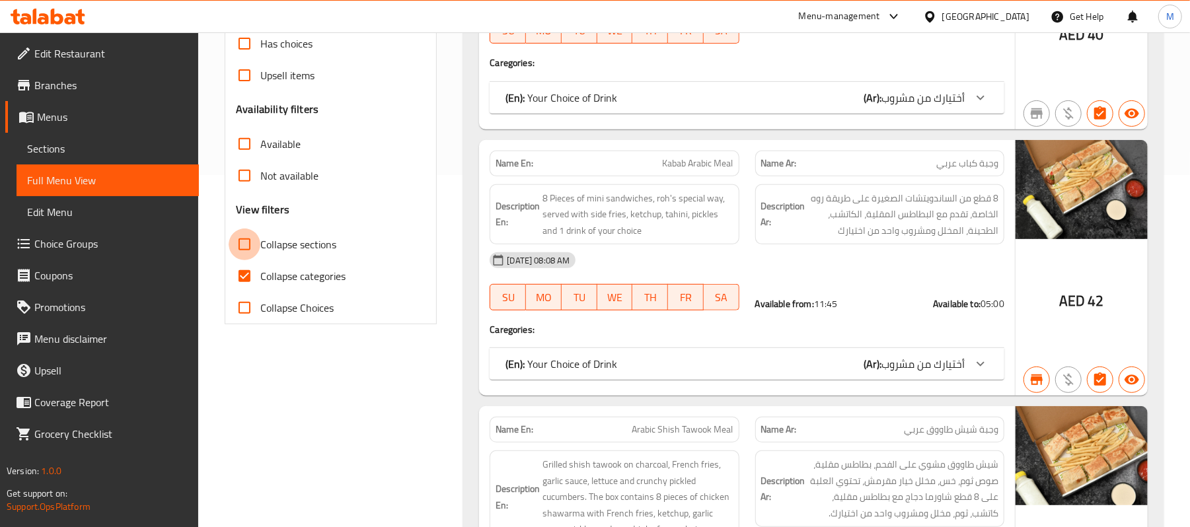
click at [241, 243] on input "Collapse sections" at bounding box center [245, 245] width 32 height 32
checkbox input "true"
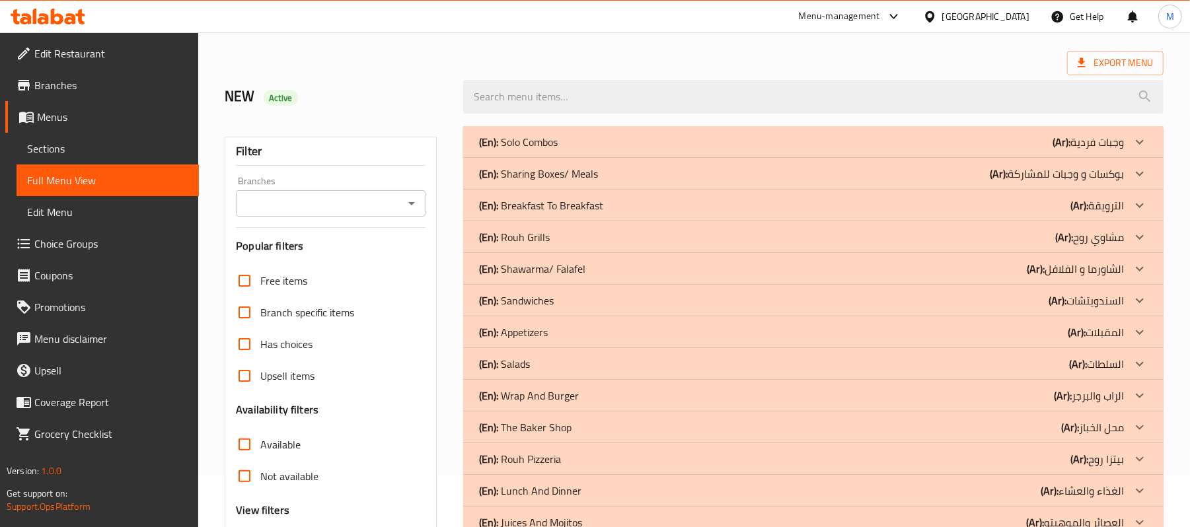
scroll to position [0, 0]
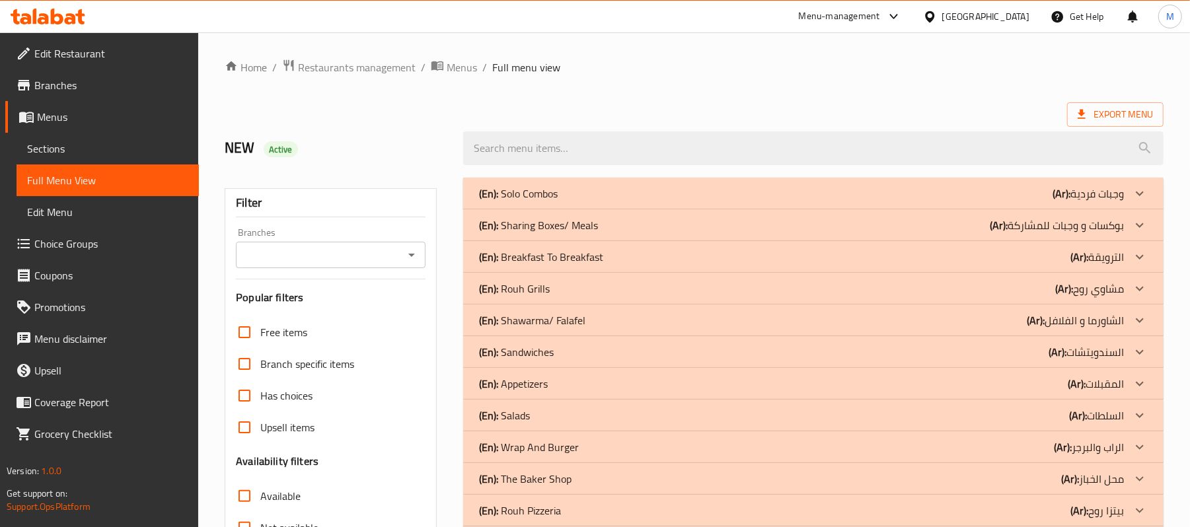
click at [633, 317] on div "(En): Shawarma/ Falafel (Ar): الشاورما و الفلافل" at bounding box center [801, 321] width 645 height 16
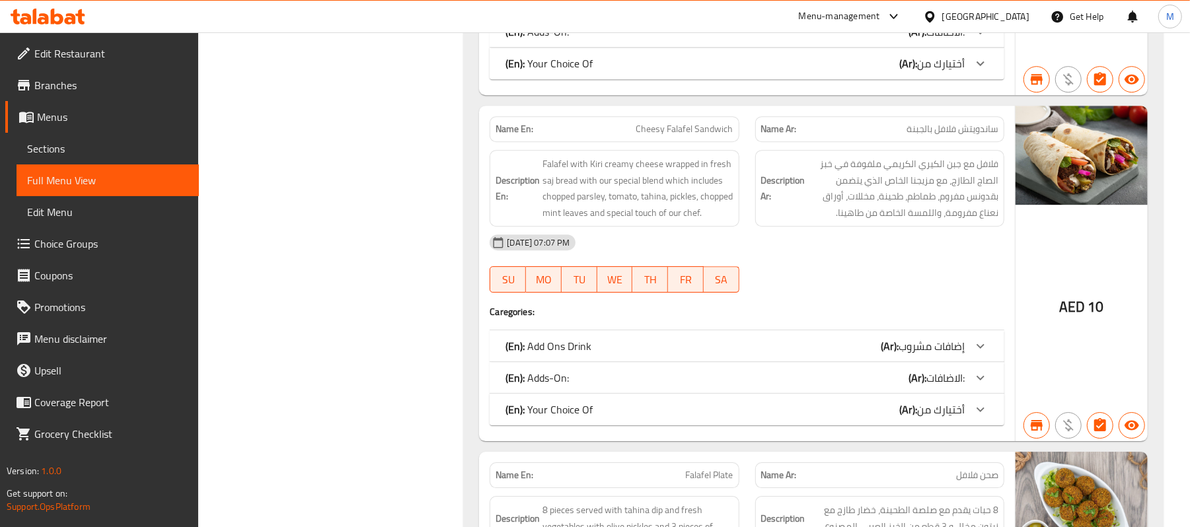
scroll to position [2818, 0]
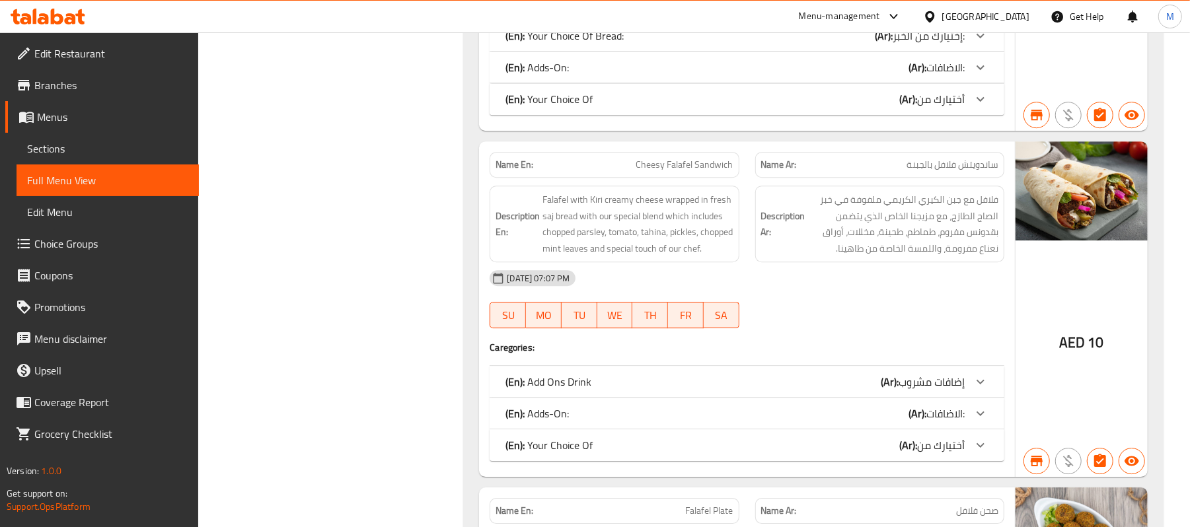
click at [98, 78] on span "Branches" at bounding box center [111, 85] width 154 height 16
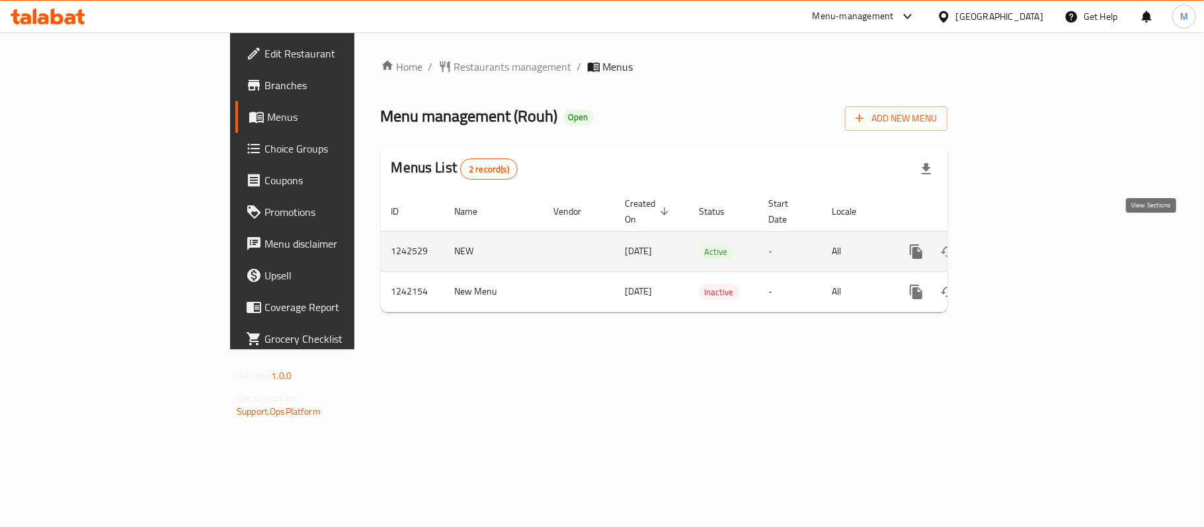
click at [1019, 244] on icon "enhanced table" at bounding box center [1011, 252] width 16 height 16
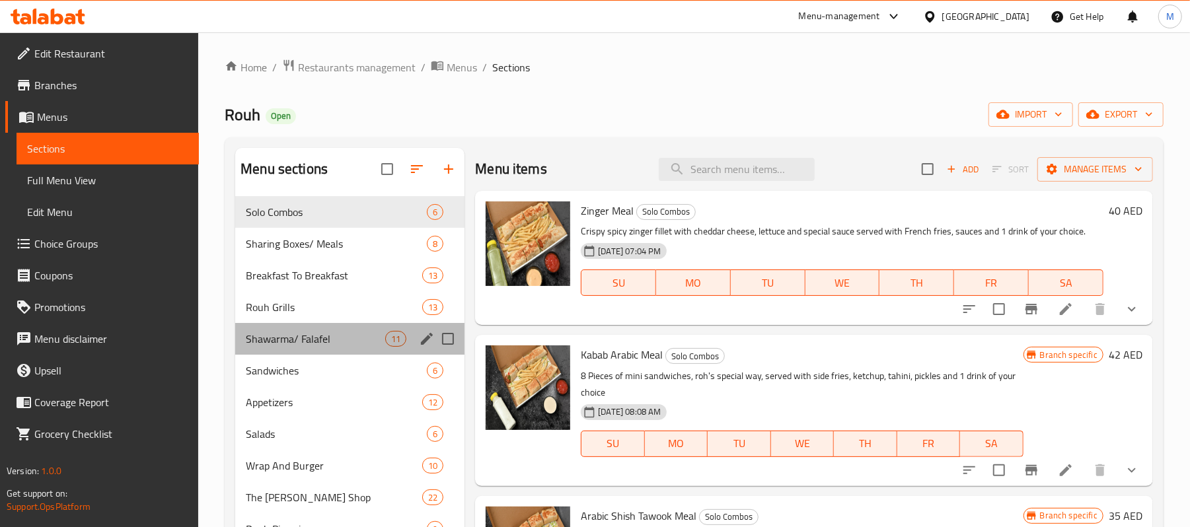
click at [294, 329] on div "Shawarma/ Falafel 11" at bounding box center [349, 339] width 229 height 32
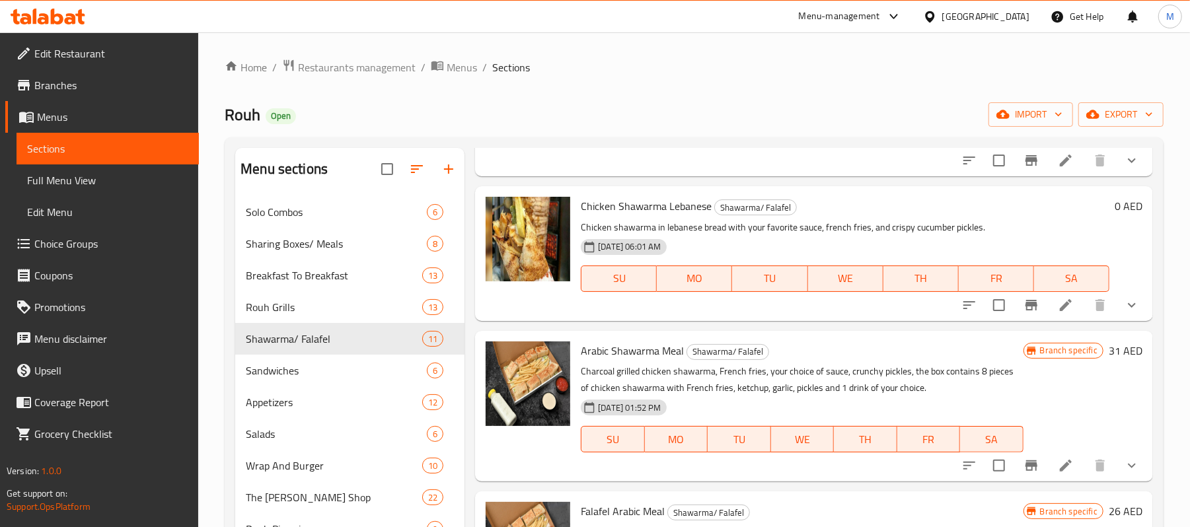
scroll to position [176, 0]
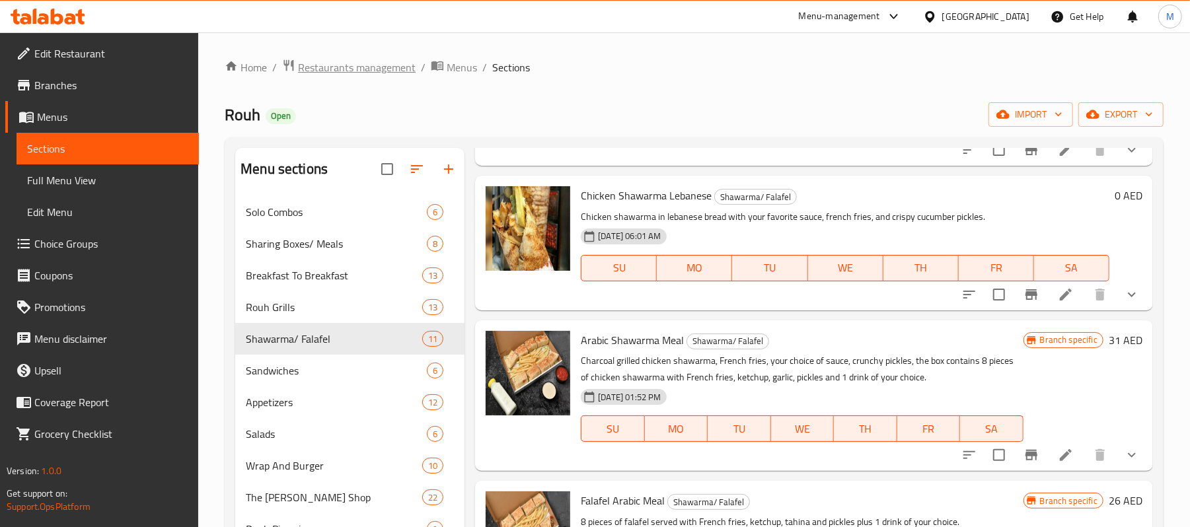
click at [379, 74] on span "Restaurants management" at bounding box center [357, 67] width 118 height 16
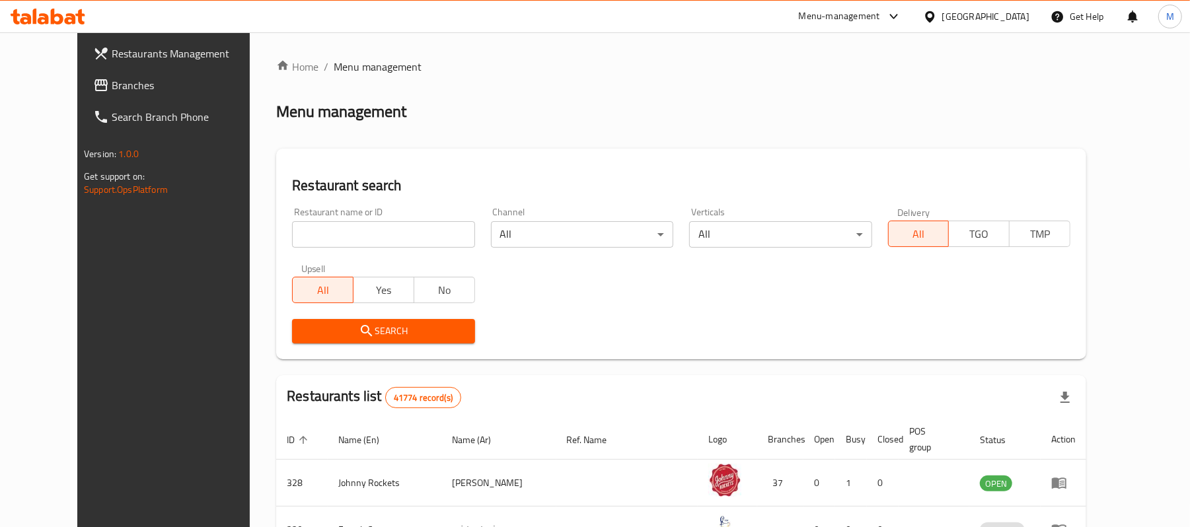
click at [112, 81] on span "Branches" at bounding box center [189, 85] width 154 height 16
